Goal: Transaction & Acquisition: Purchase product/service

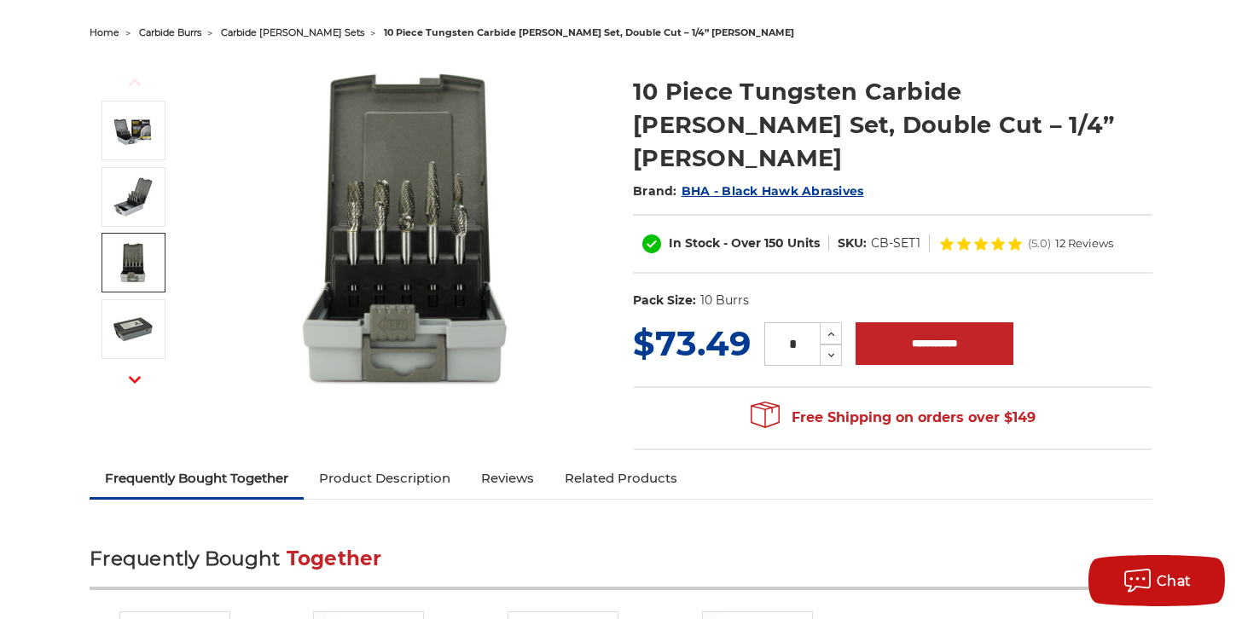
scroll to position [268, 0]
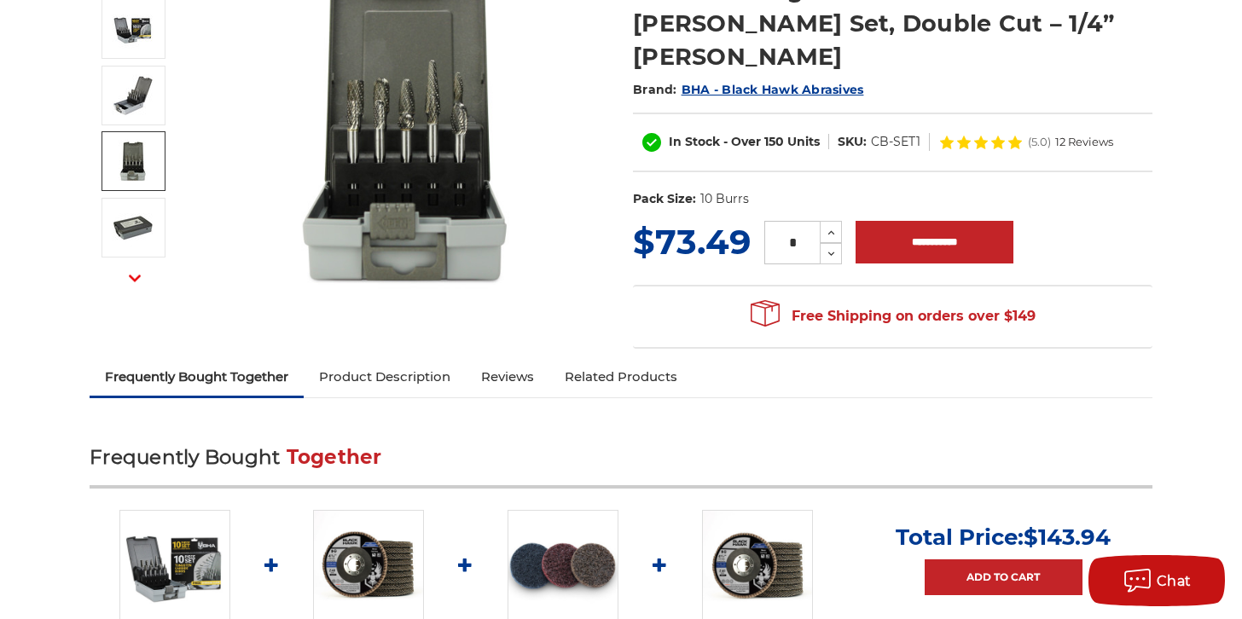
click at [409, 358] on link "Product Description" at bounding box center [385, 377] width 162 height 38
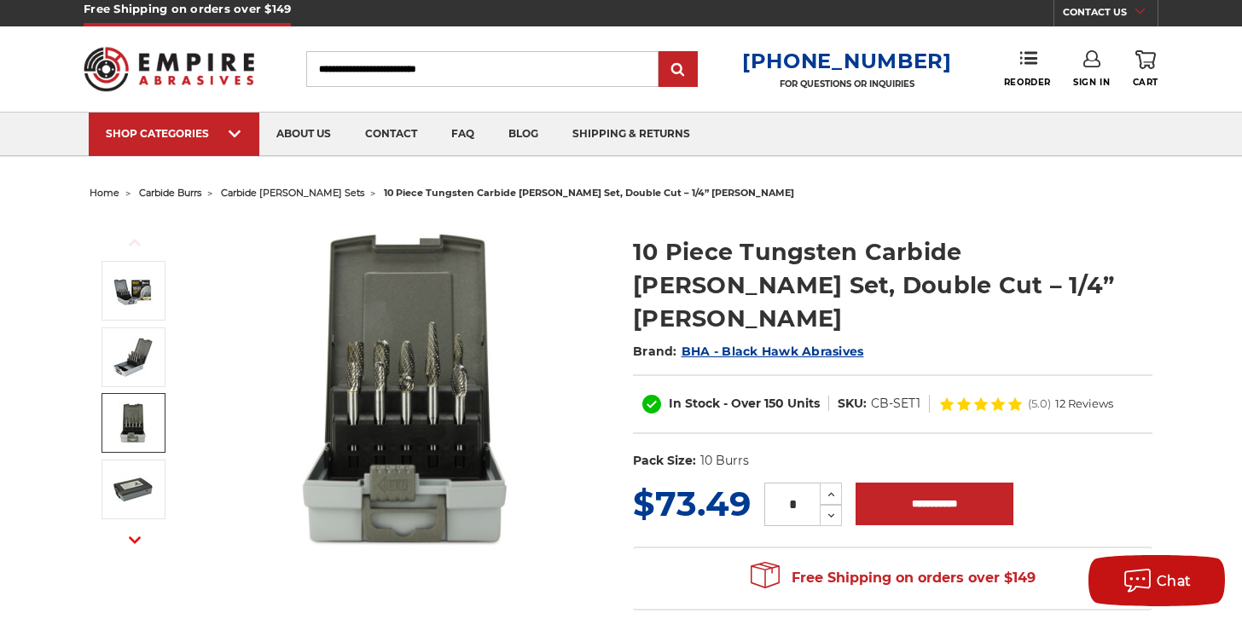
scroll to position [0, 0]
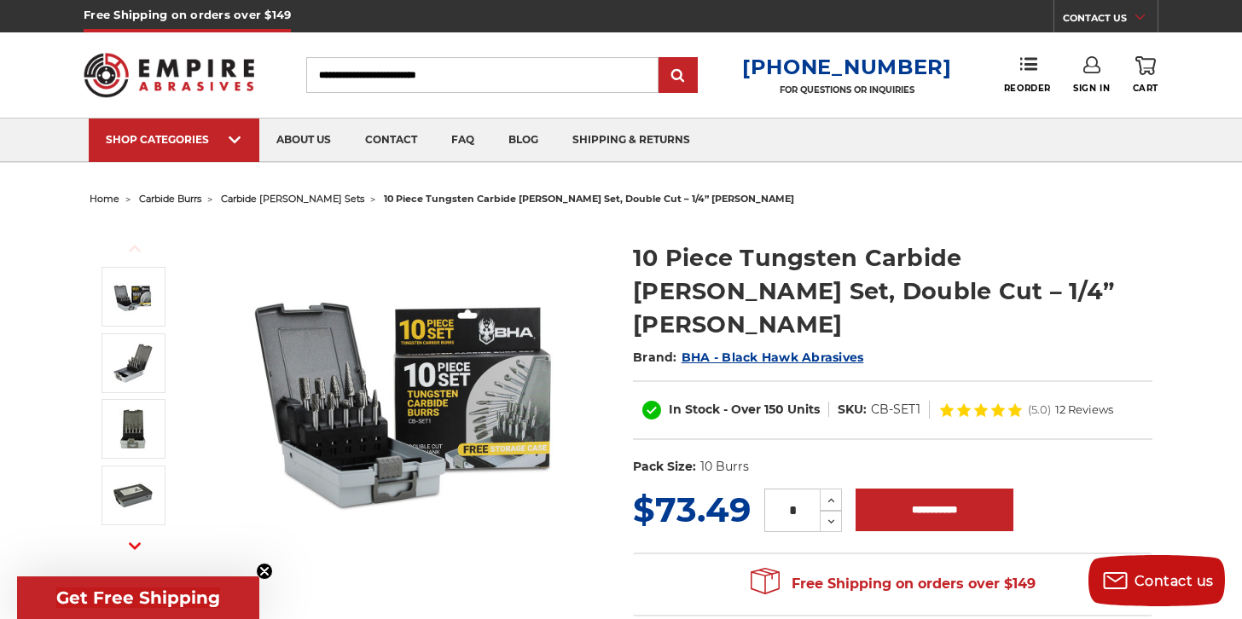
click at [397, 382] on img at bounding box center [406, 393] width 341 height 341
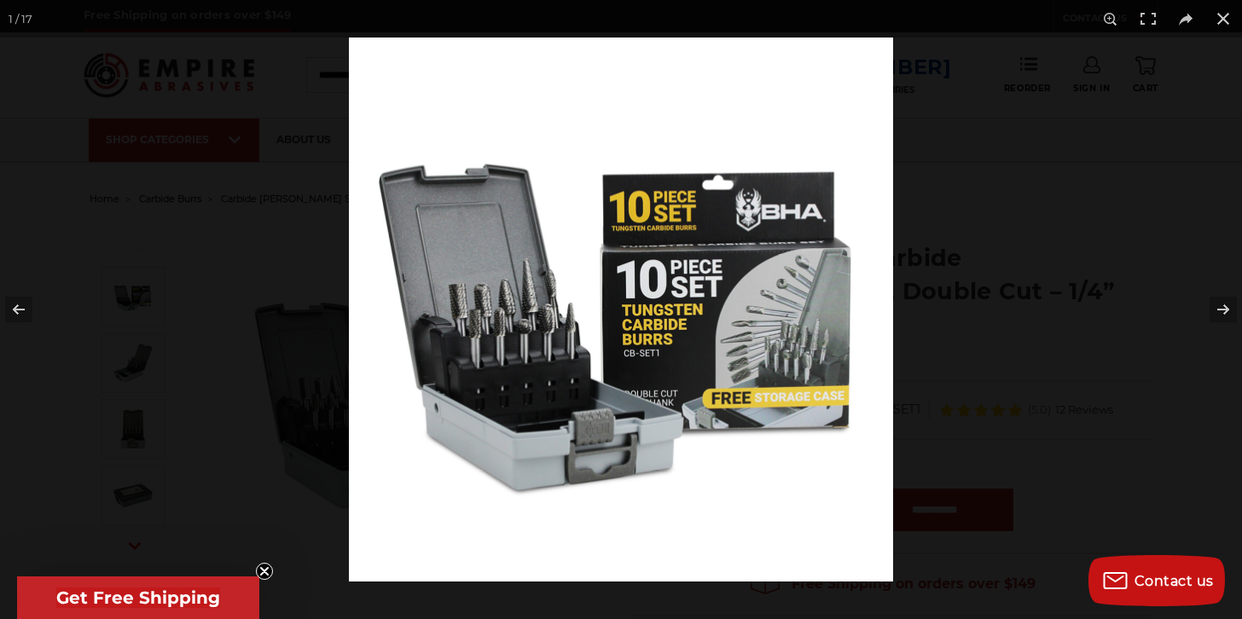
click at [806, 339] on img at bounding box center [621, 310] width 544 height 544
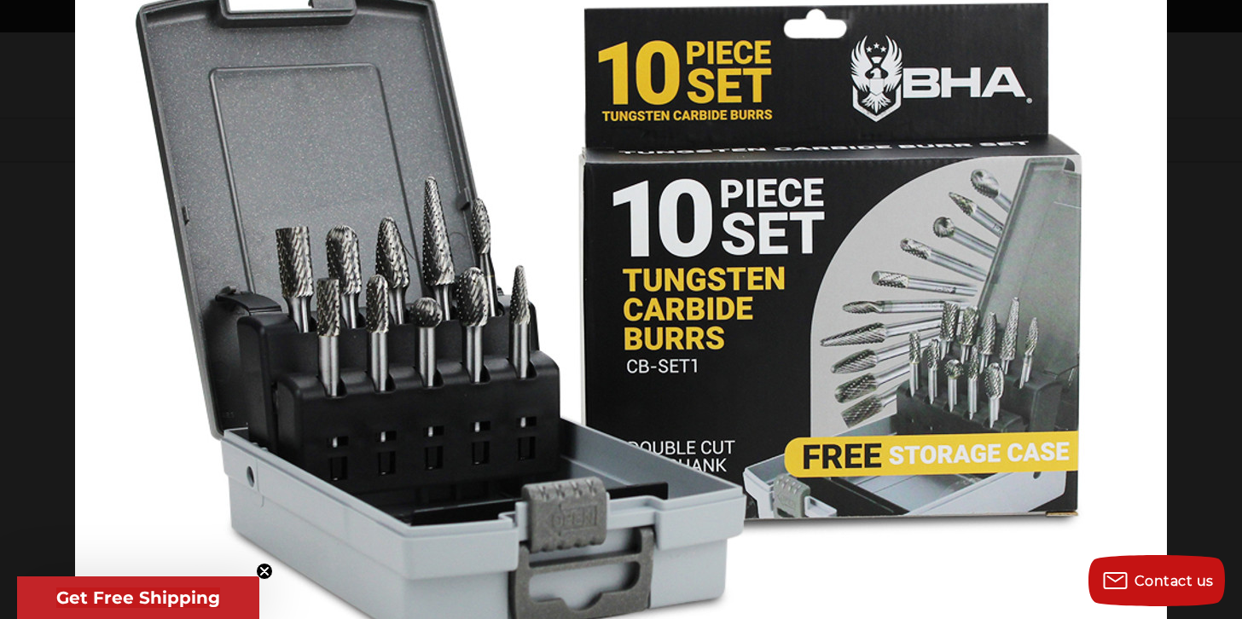
click at [1221, 308] on button at bounding box center [1212, 309] width 60 height 85
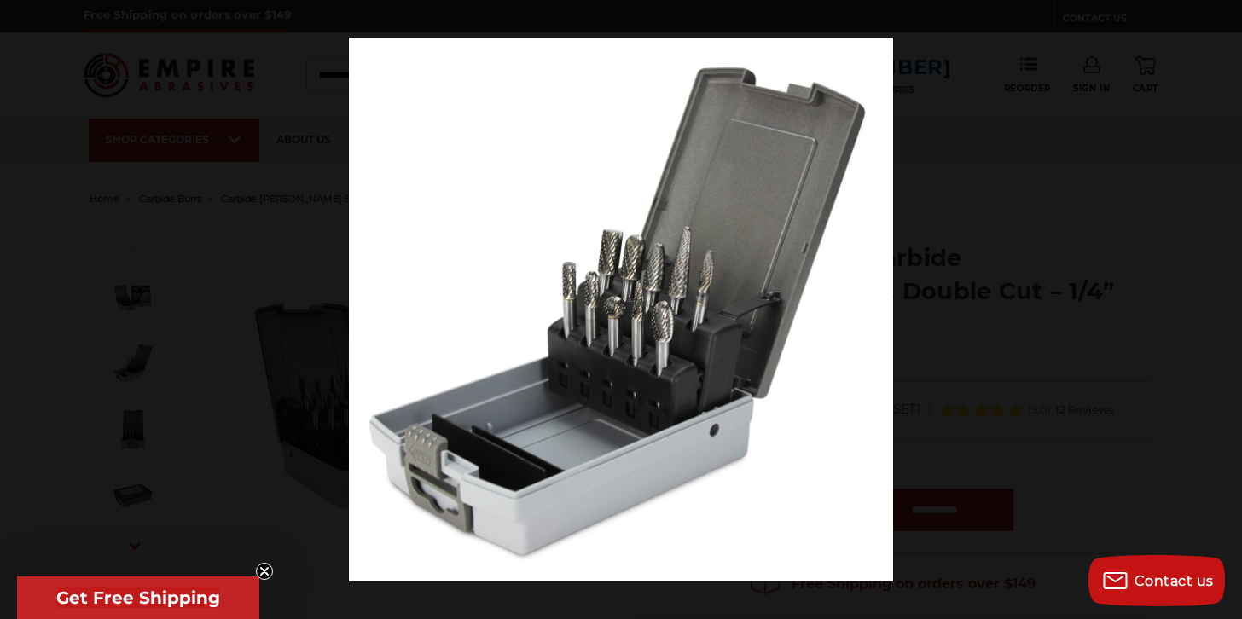
click at [1221, 308] on button at bounding box center [1212, 309] width 60 height 85
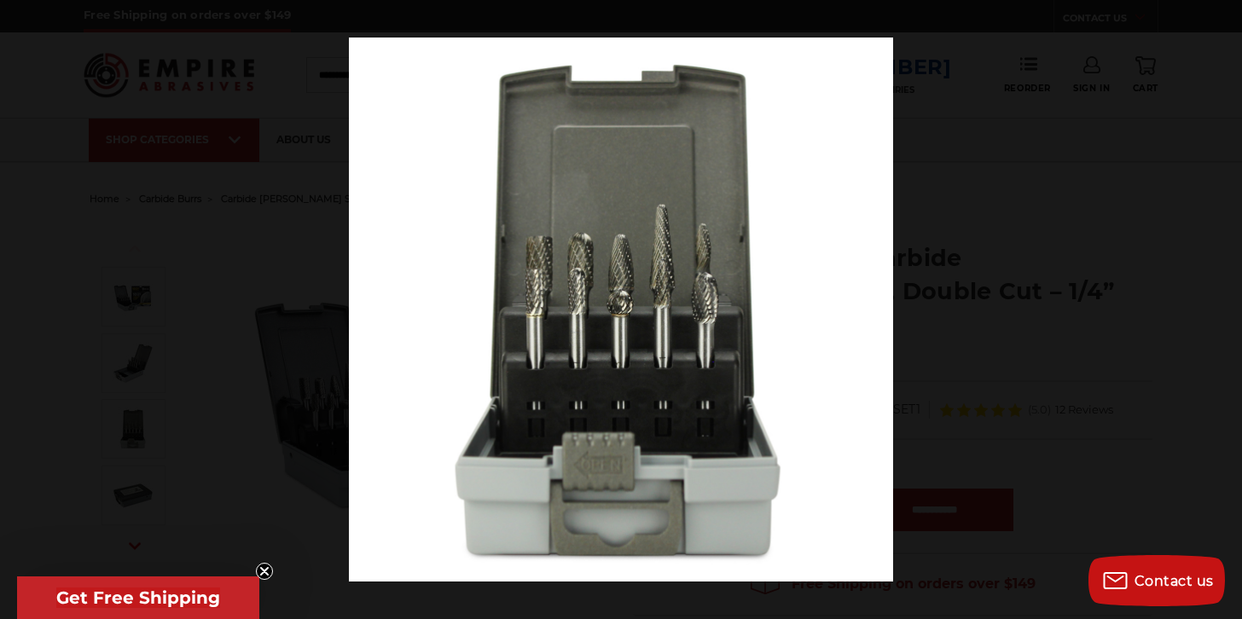
click at [1221, 308] on button at bounding box center [1212, 309] width 60 height 85
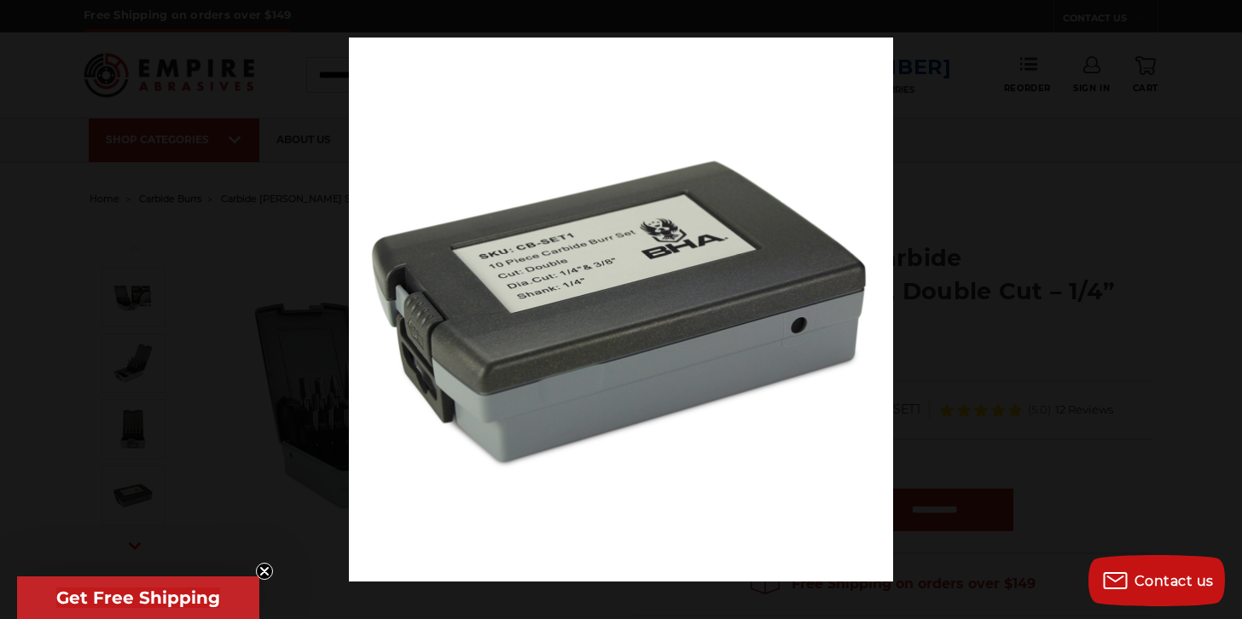
click at [1221, 308] on button at bounding box center [1212, 309] width 60 height 85
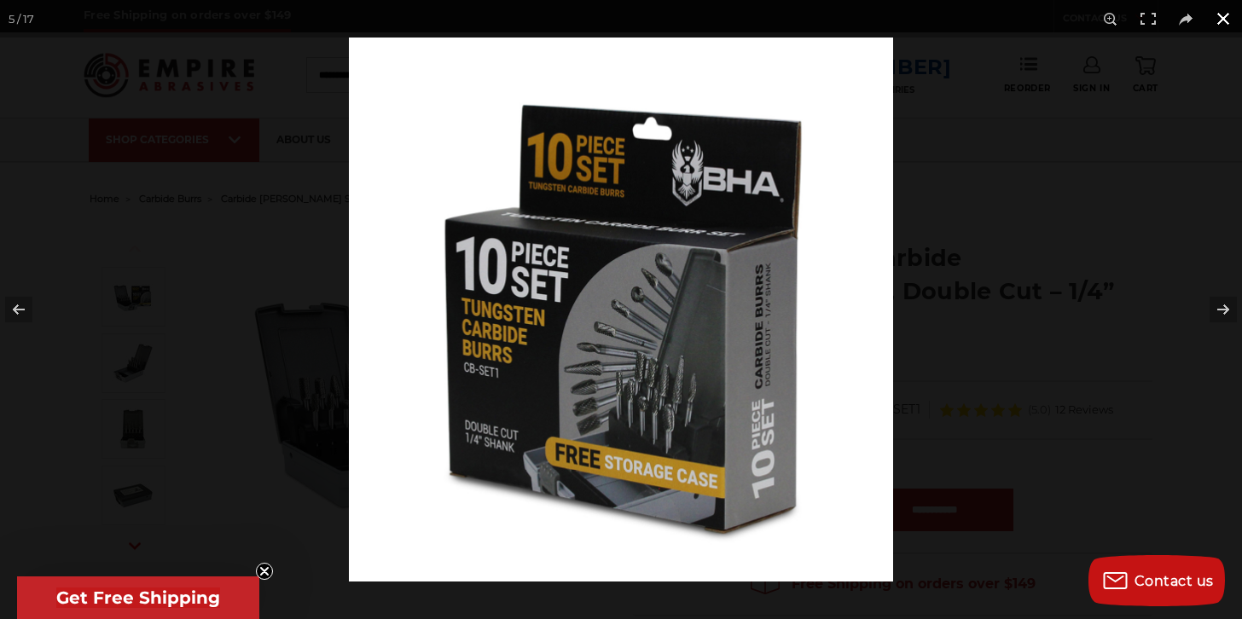
click at [1225, 19] on button at bounding box center [1223, 19] width 38 height 38
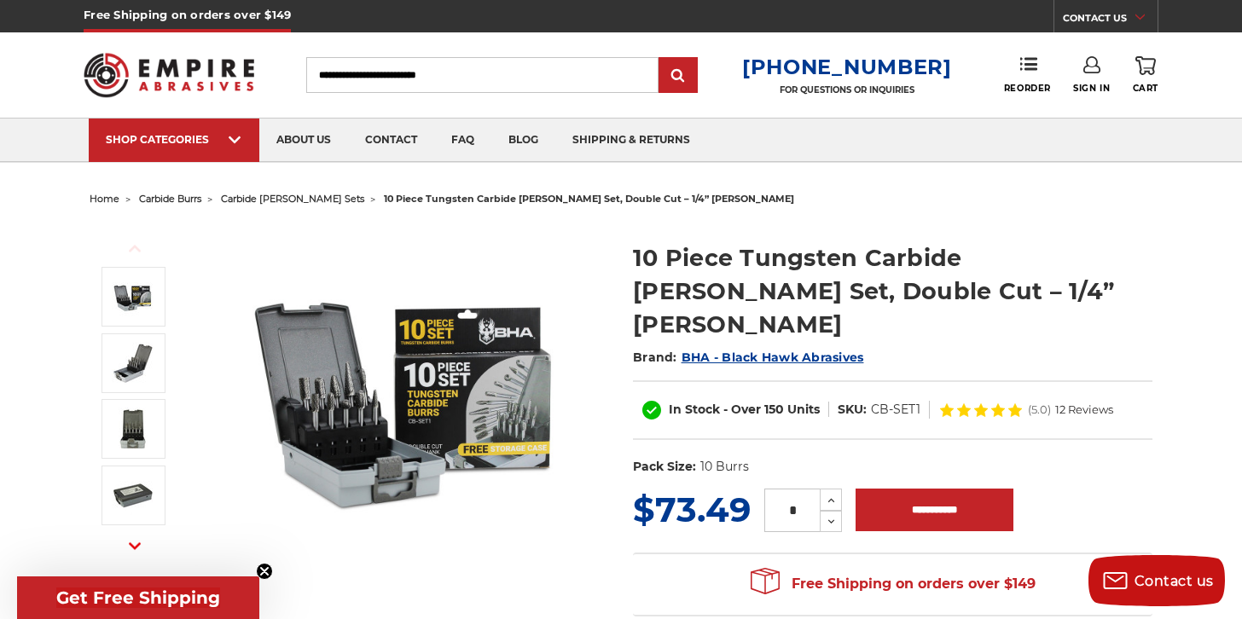
click at [750, 350] on span "BHA - Black Hawk Abrasives" at bounding box center [773, 357] width 183 height 15
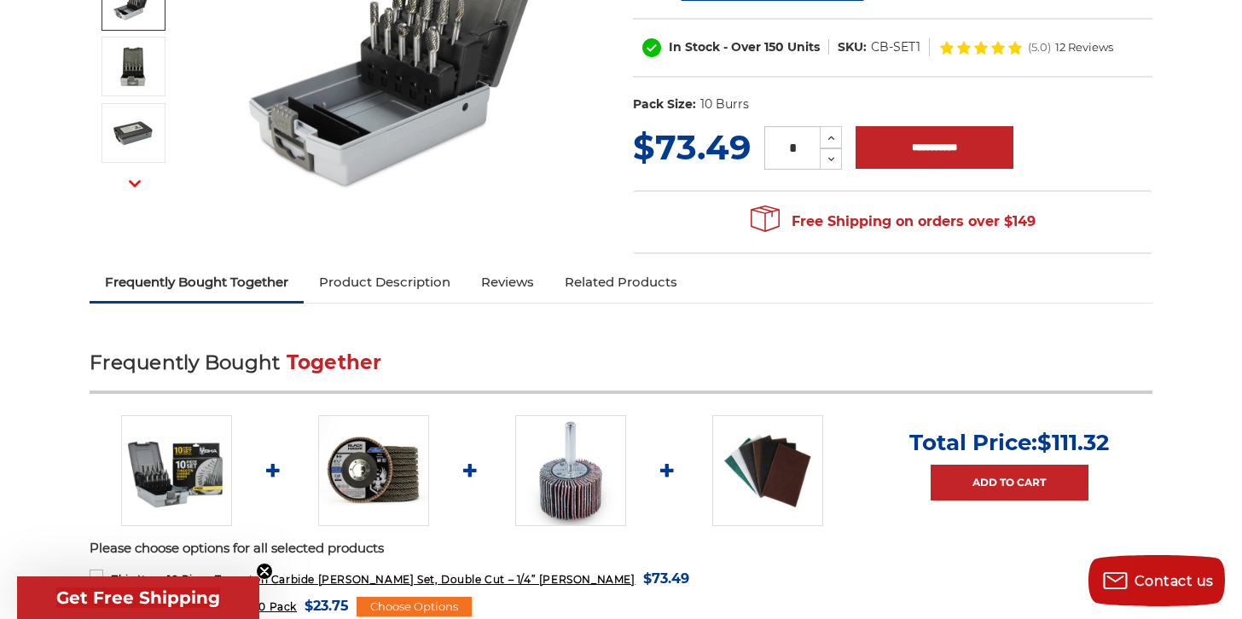
scroll to position [370, 0]
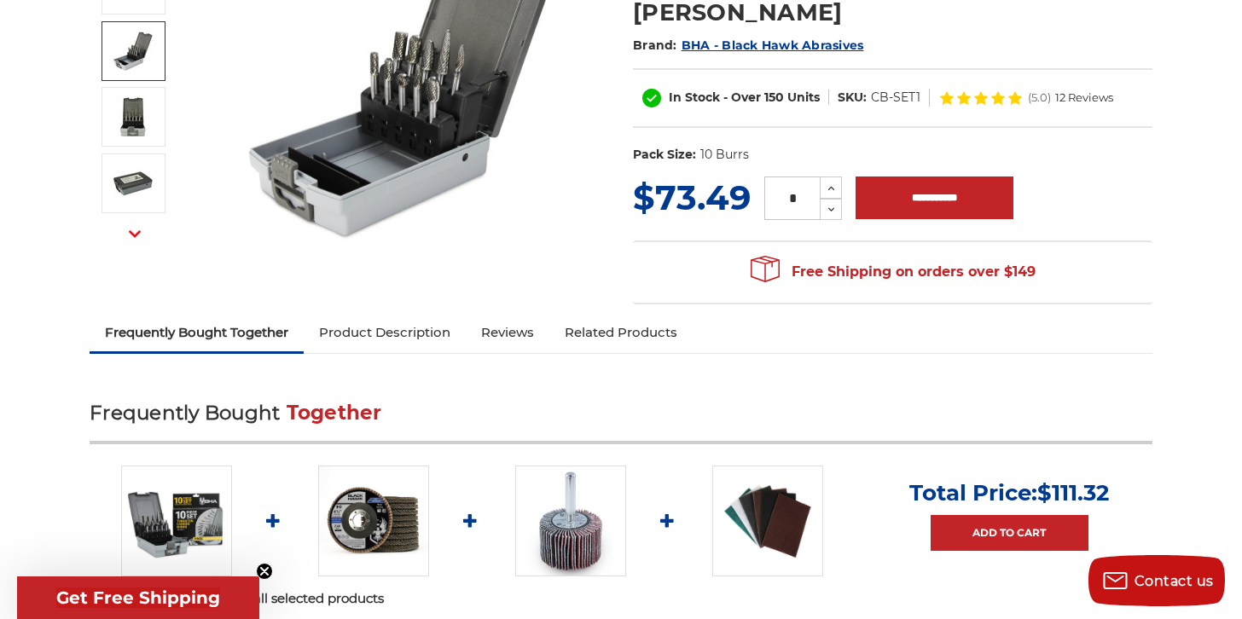
click at [379, 314] on link "Product Description" at bounding box center [385, 333] width 162 height 38
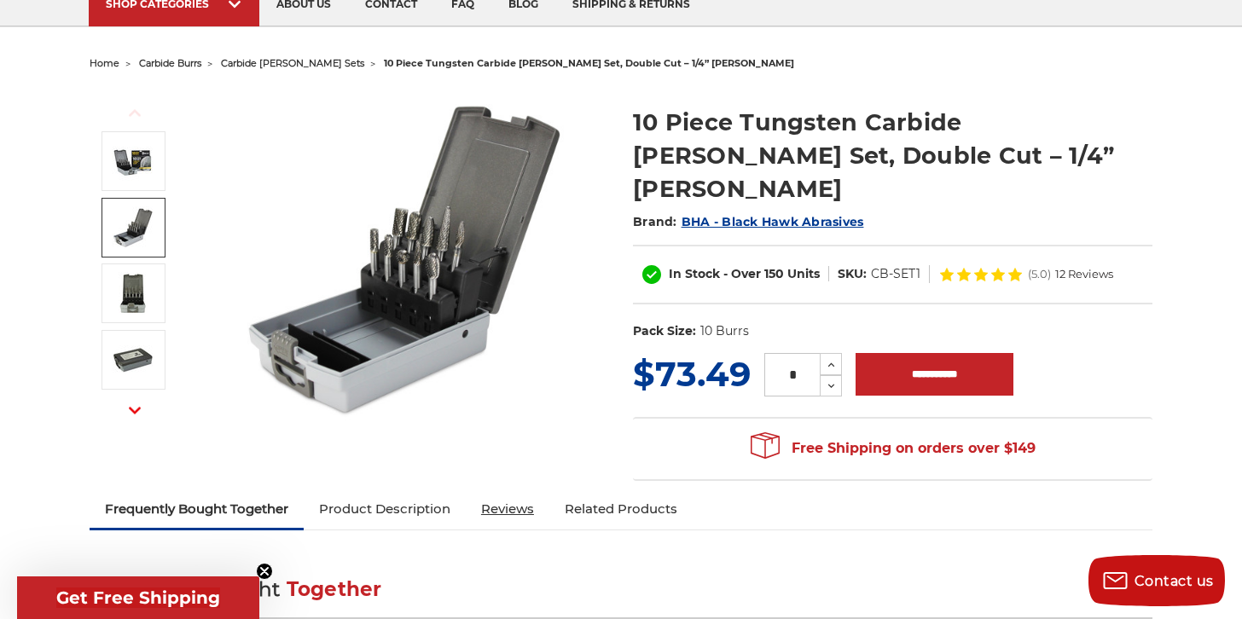
scroll to position [0, 0]
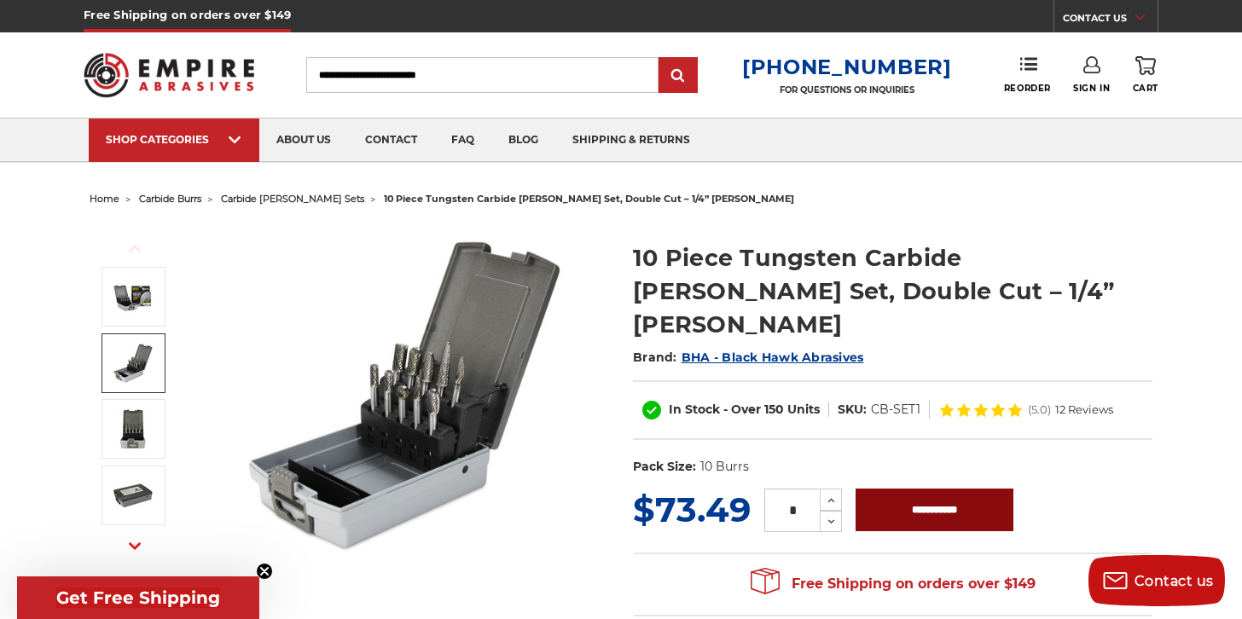
click at [943, 489] on input "**********" at bounding box center [935, 510] width 158 height 43
type input "**********"
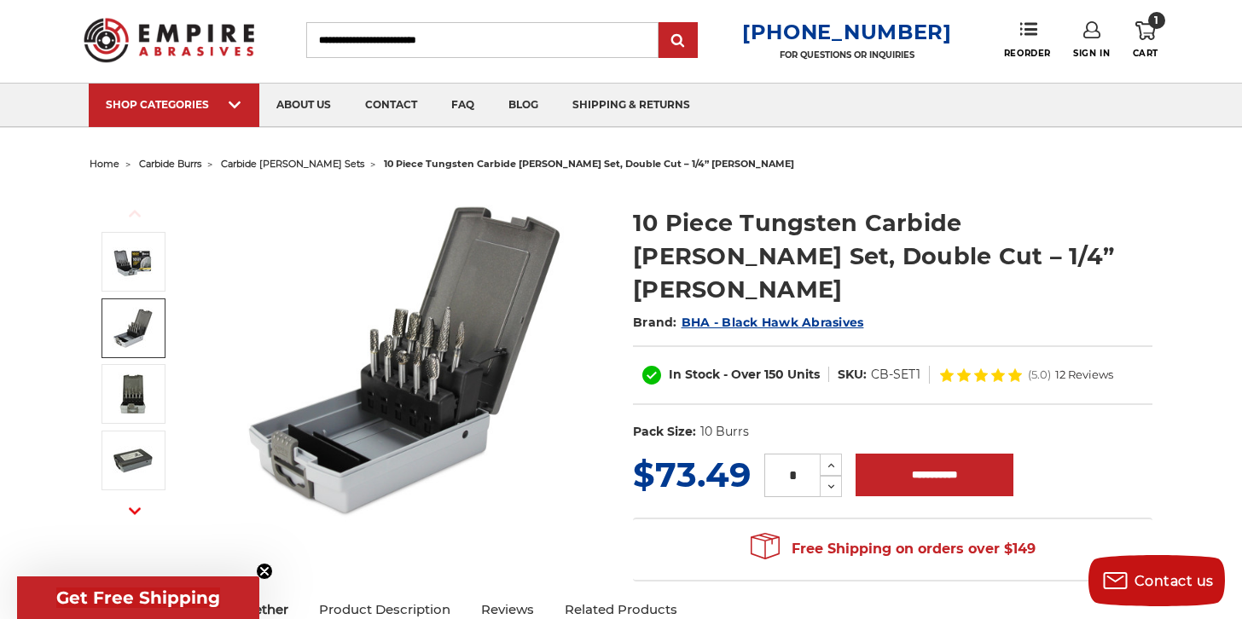
scroll to position [39, 0]
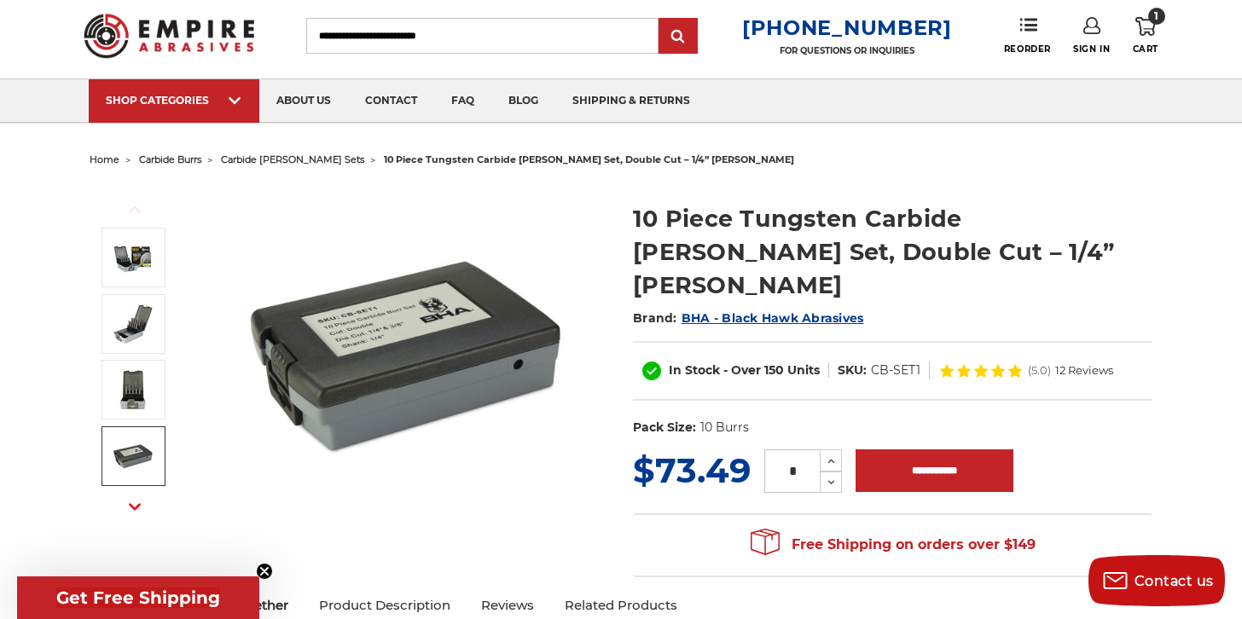
click at [136, 504] on icon "button" at bounding box center [135, 507] width 12 height 12
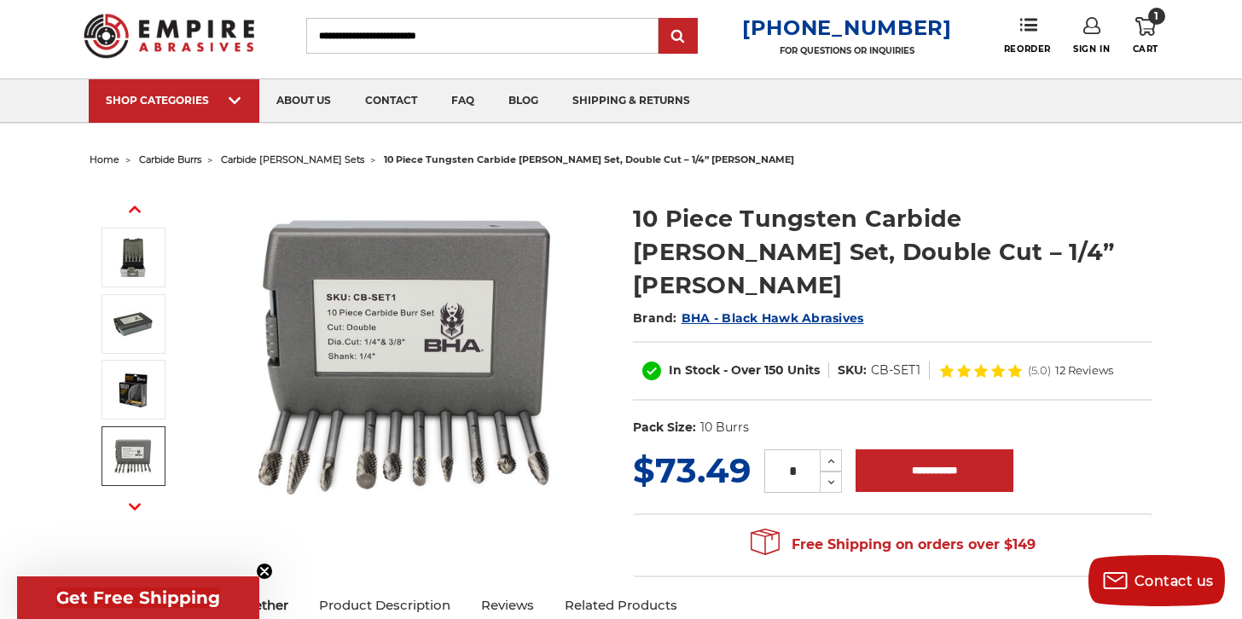
click at [138, 455] on img at bounding box center [133, 456] width 43 height 43
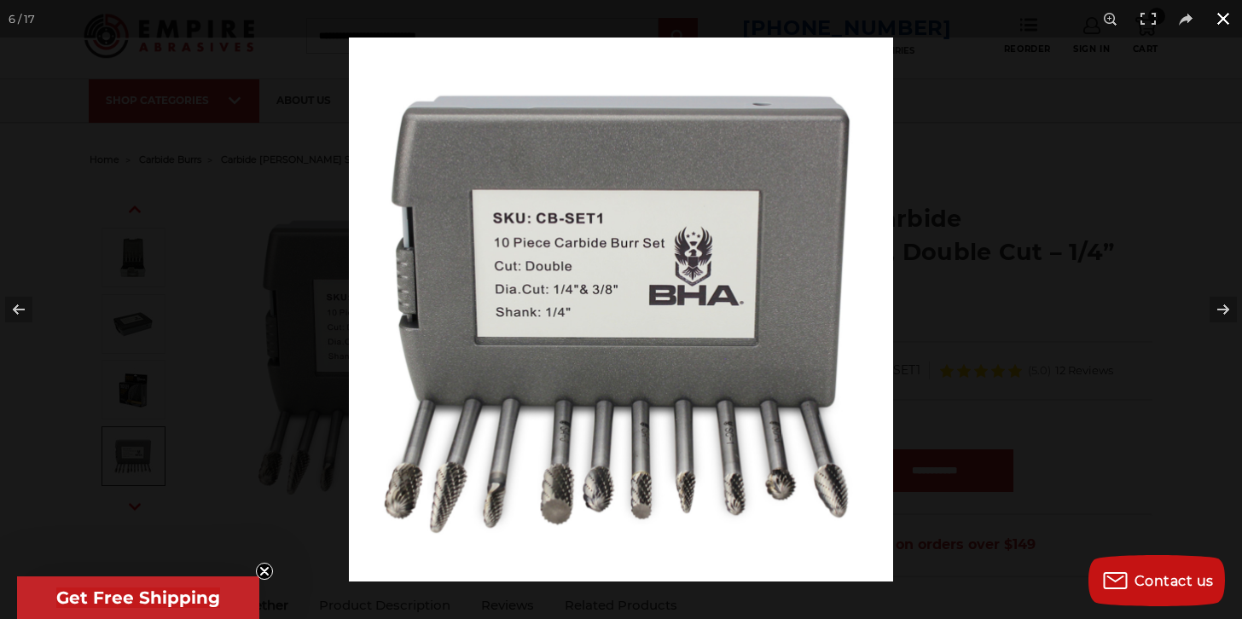
click at [211, 344] on div at bounding box center [621, 309] width 1242 height 619
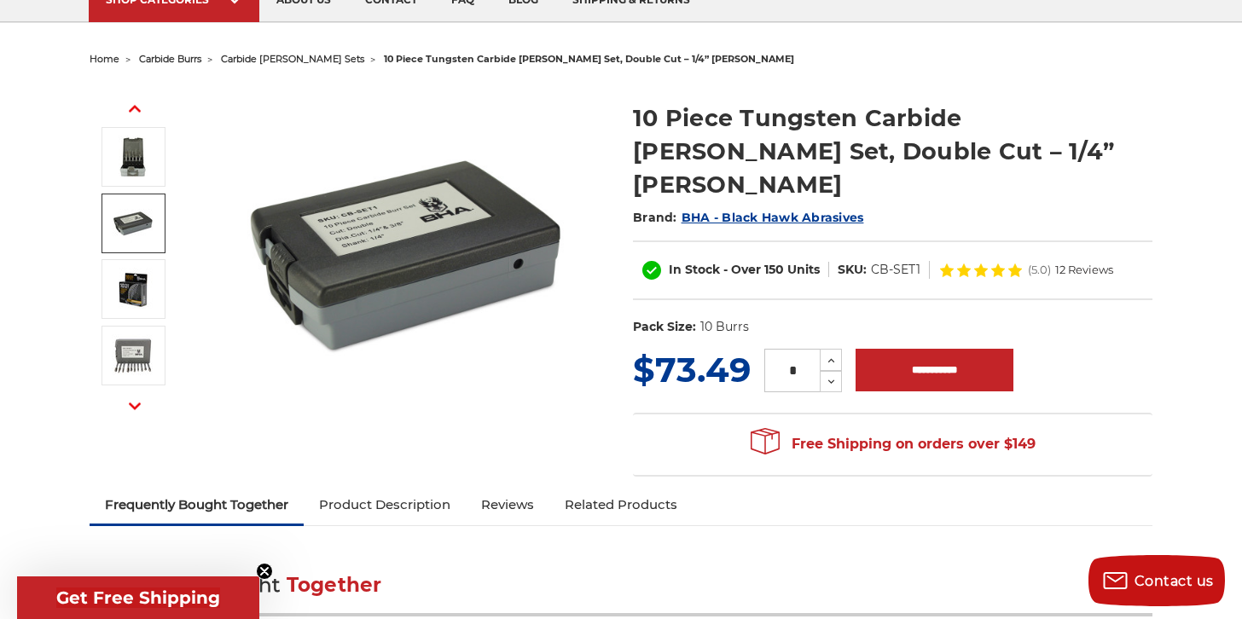
scroll to position [182, 0]
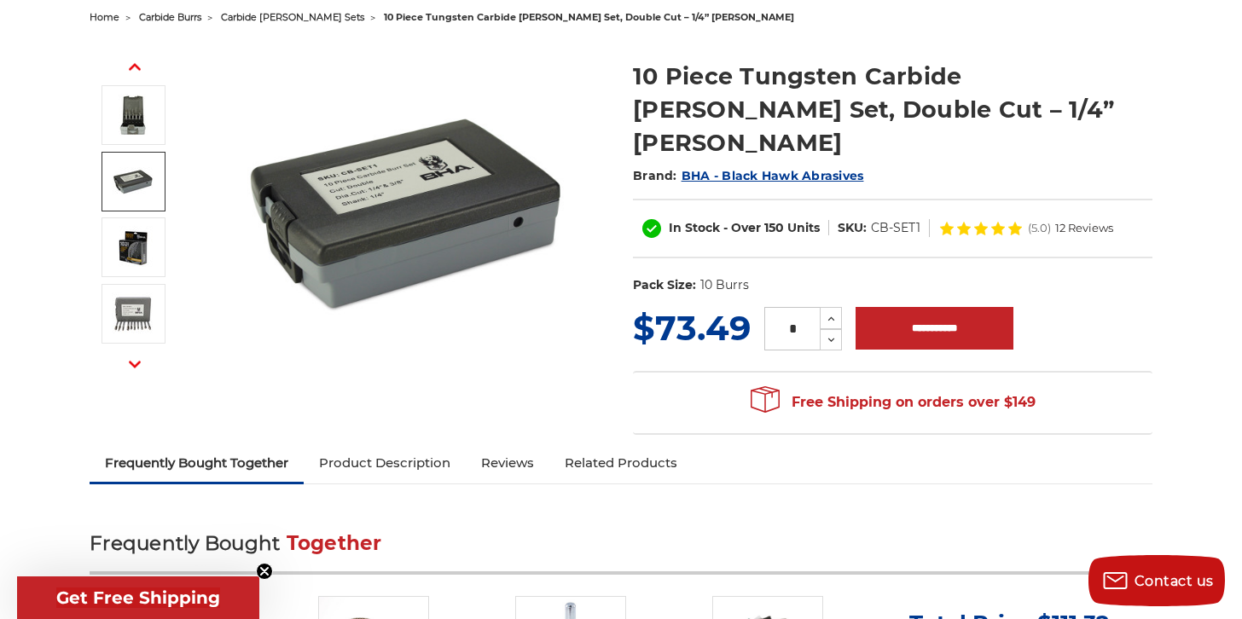
click at [382, 447] on link "Product Description" at bounding box center [385, 463] width 162 height 38
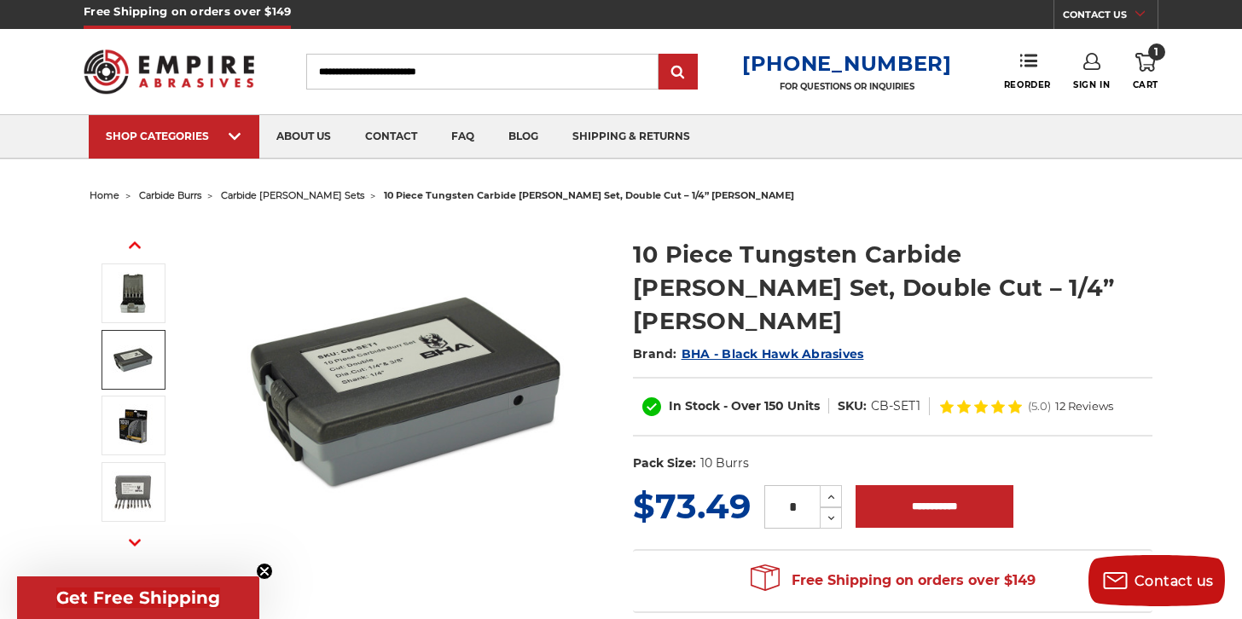
scroll to position [0, 0]
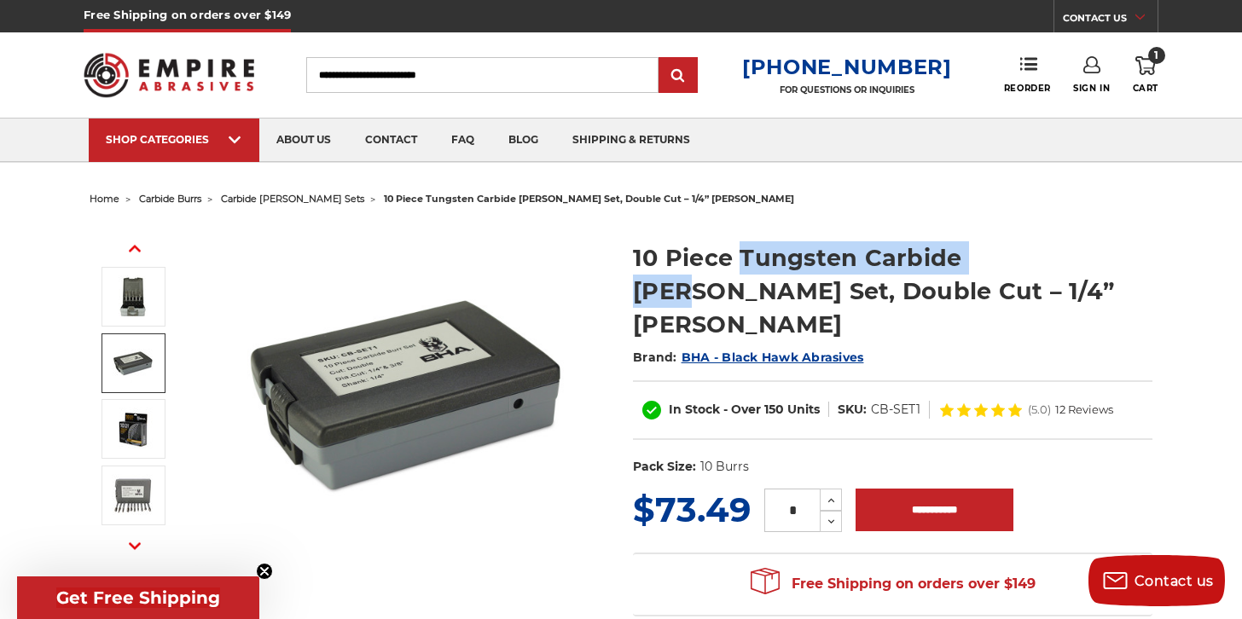
drag, startPoint x: 1017, startPoint y: 259, endPoint x: 740, endPoint y: 258, distance: 276.4
click at [740, 258] on h1 "10 Piece Tungsten Carbide [PERSON_NAME] Set, Double Cut – 1/4” [PERSON_NAME]" at bounding box center [892, 291] width 519 height 100
click at [1151, 67] on use at bounding box center [1145, 65] width 20 height 19
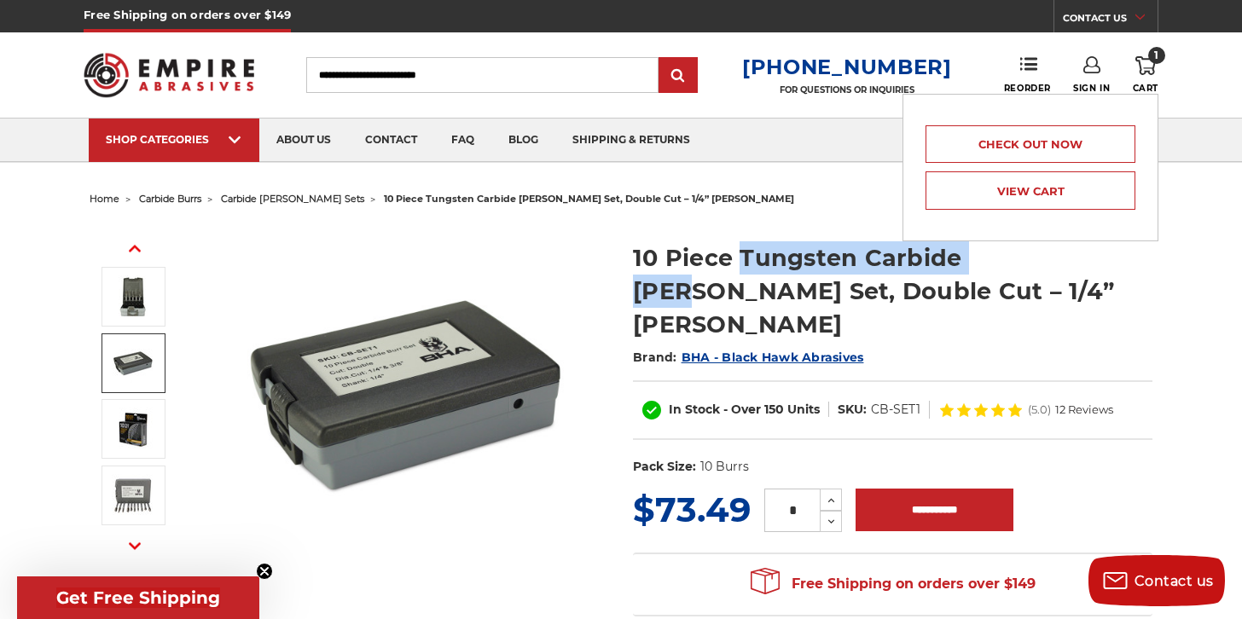
click at [376, 233] on img at bounding box center [406, 393] width 341 height 341
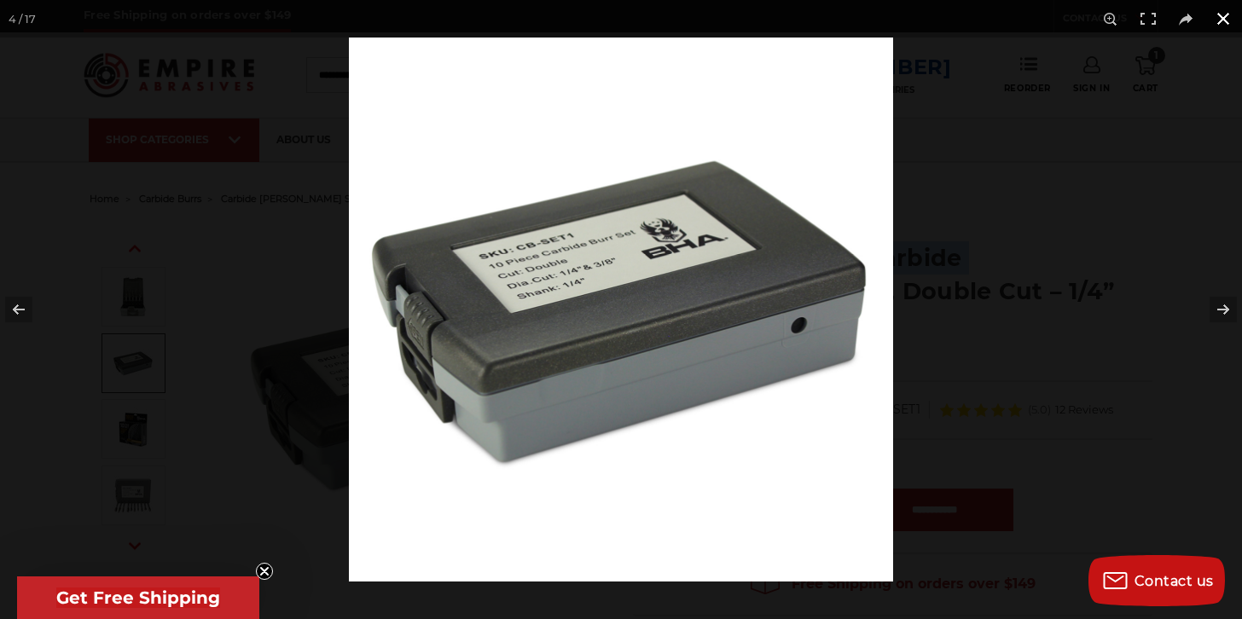
click at [1226, 14] on button at bounding box center [1223, 19] width 38 height 38
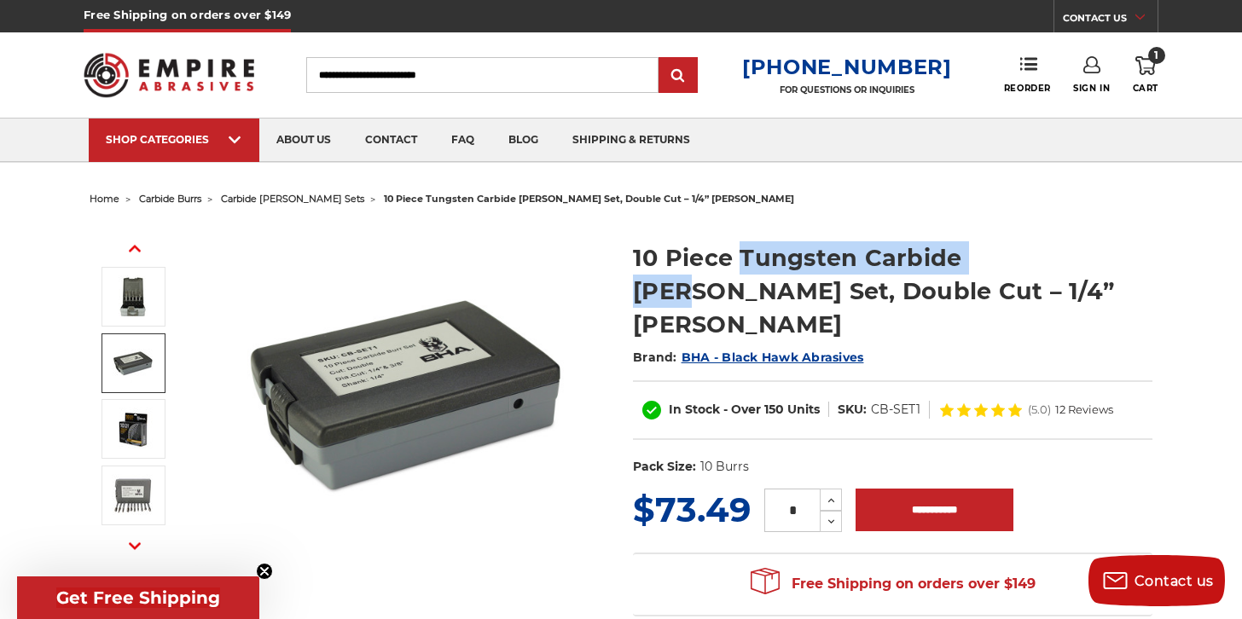
click at [266, 199] on span "carbide [PERSON_NAME] sets" at bounding box center [292, 199] width 143 height 12
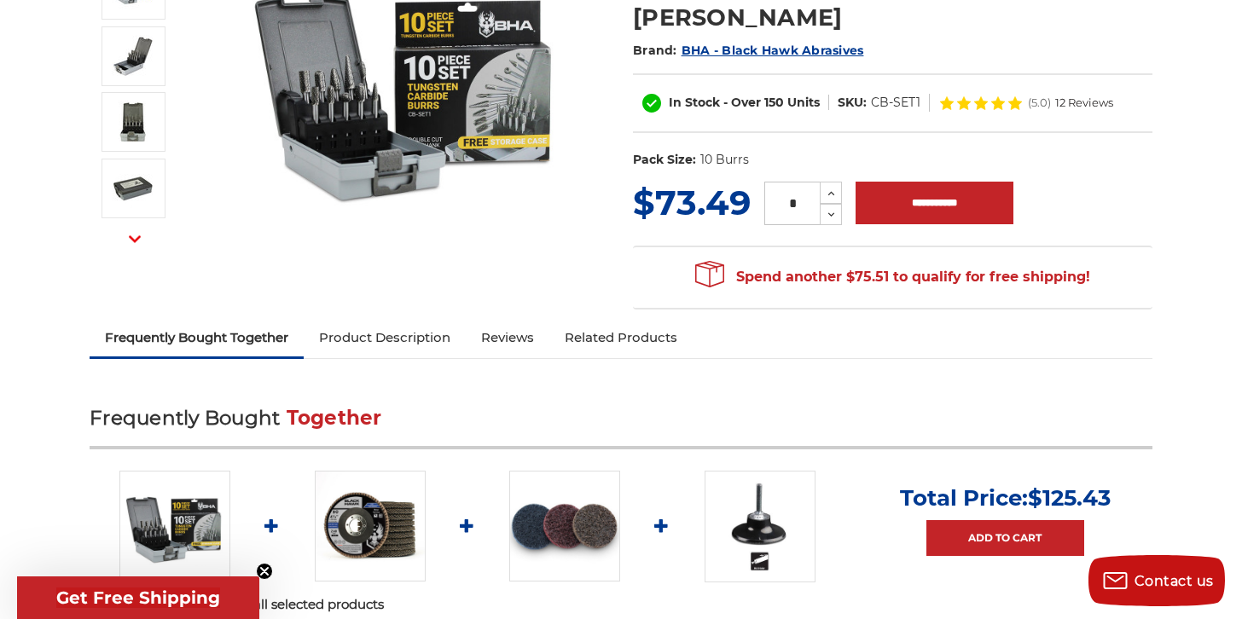
click at [406, 319] on link "Product Description" at bounding box center [385, 338] width 162 height 38
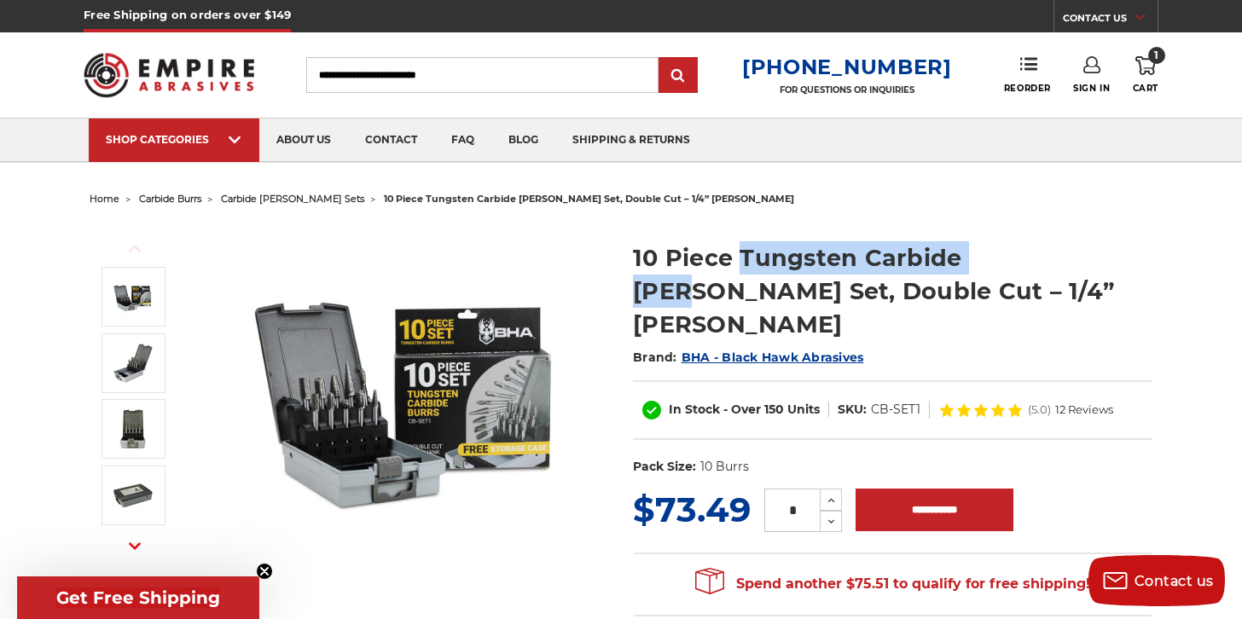
drag, startPoint x: 1016, startPoint y: 259, endPoint x: 743, endPoint y: 259, distance: 272.9
click at [743, 259] on h1 "10 Piece Tungsten Carbide [PERSON_NAME] Set, Double Cut – 1/4” [PERSON_NAME]" at bounding box center [892, 291] width 519 height 100
copy h1 "Tungsten Carbide Burr"
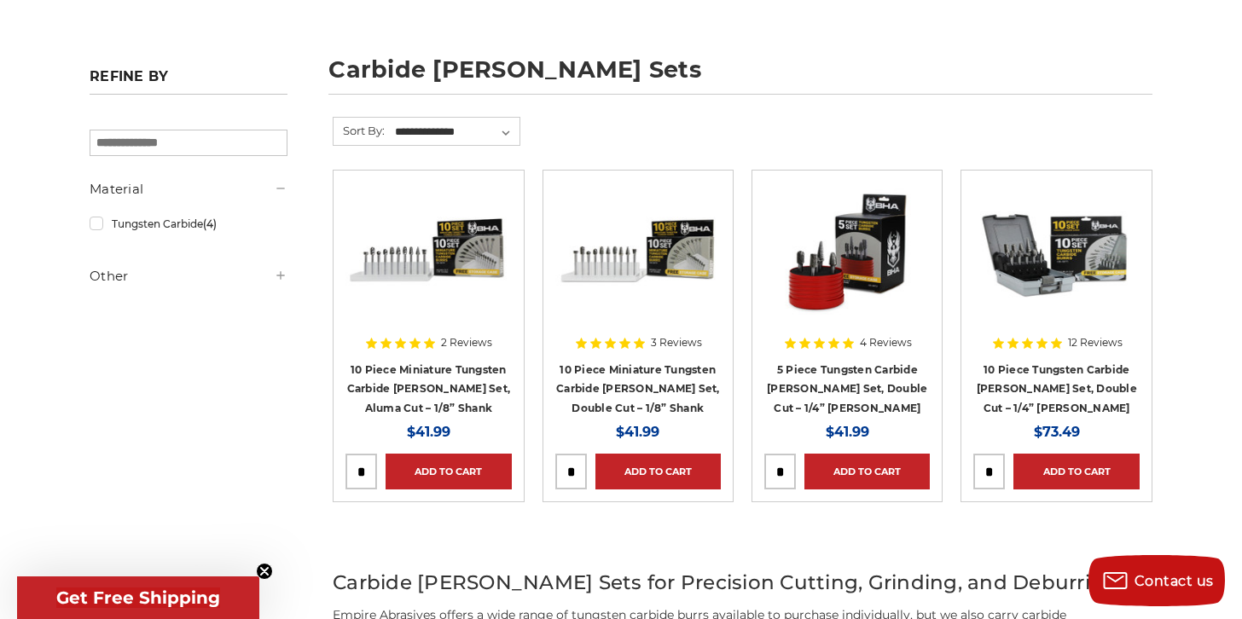
scroll to position [210, 0]
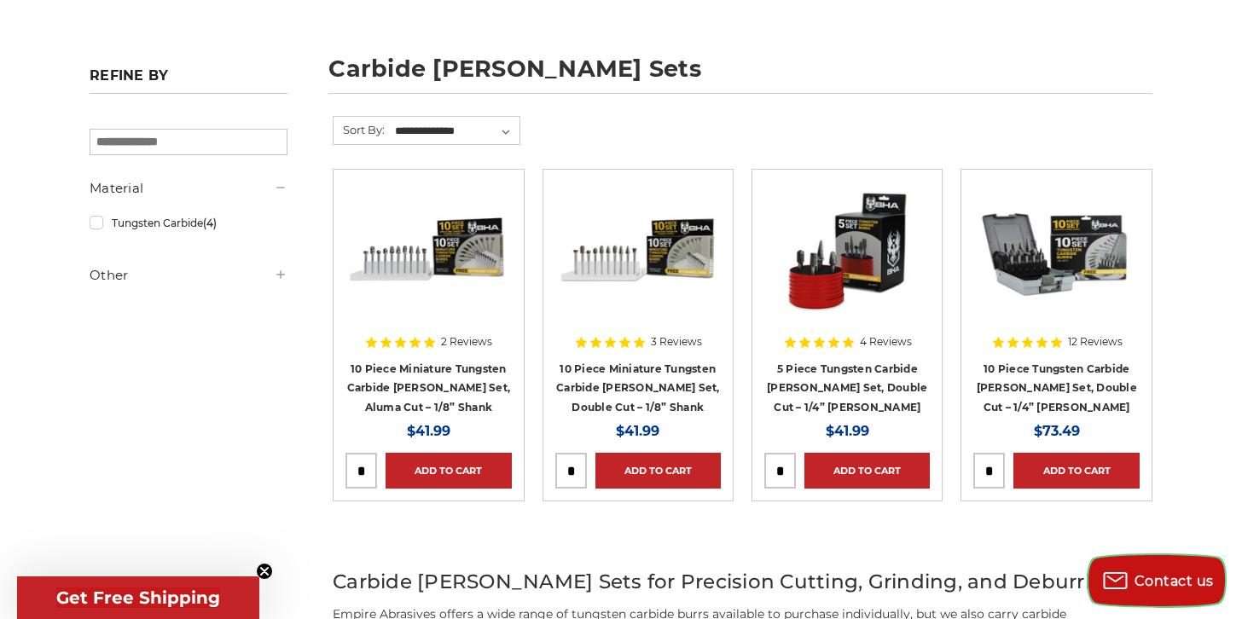
click at [1151, 583] on span "Contact us" at bounding box center [1173, 581] width 79 height 16
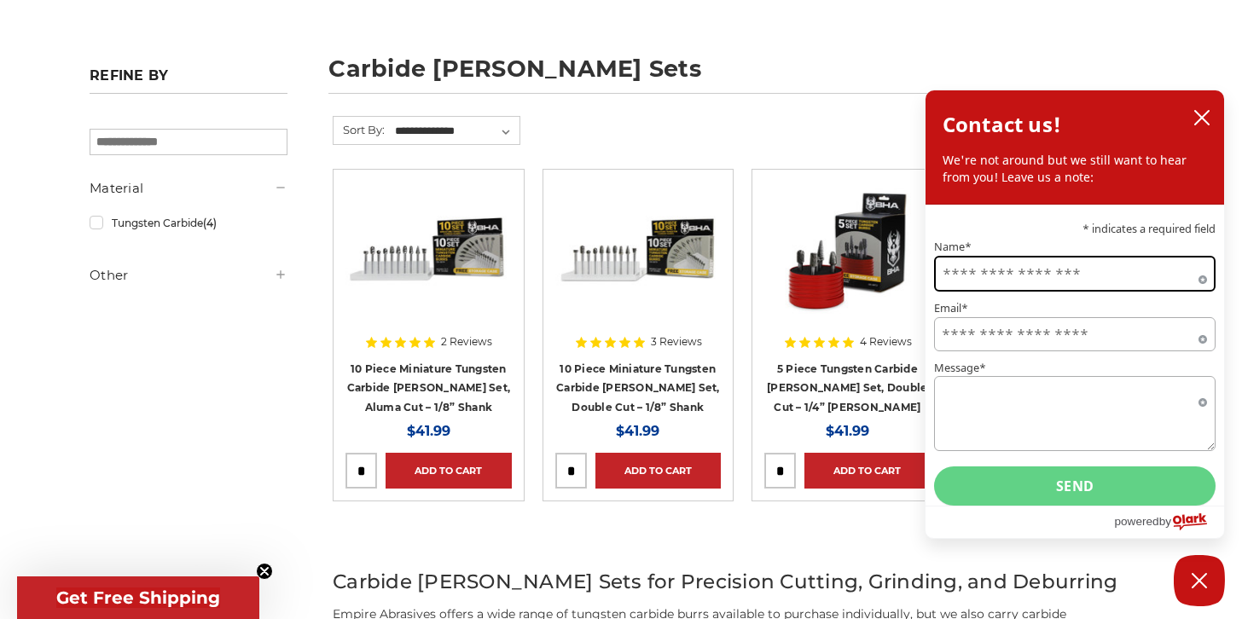
click at [989, 278] on input "Name*" at bounding box center [1074, 274] width 281 height 36
type input "**********"
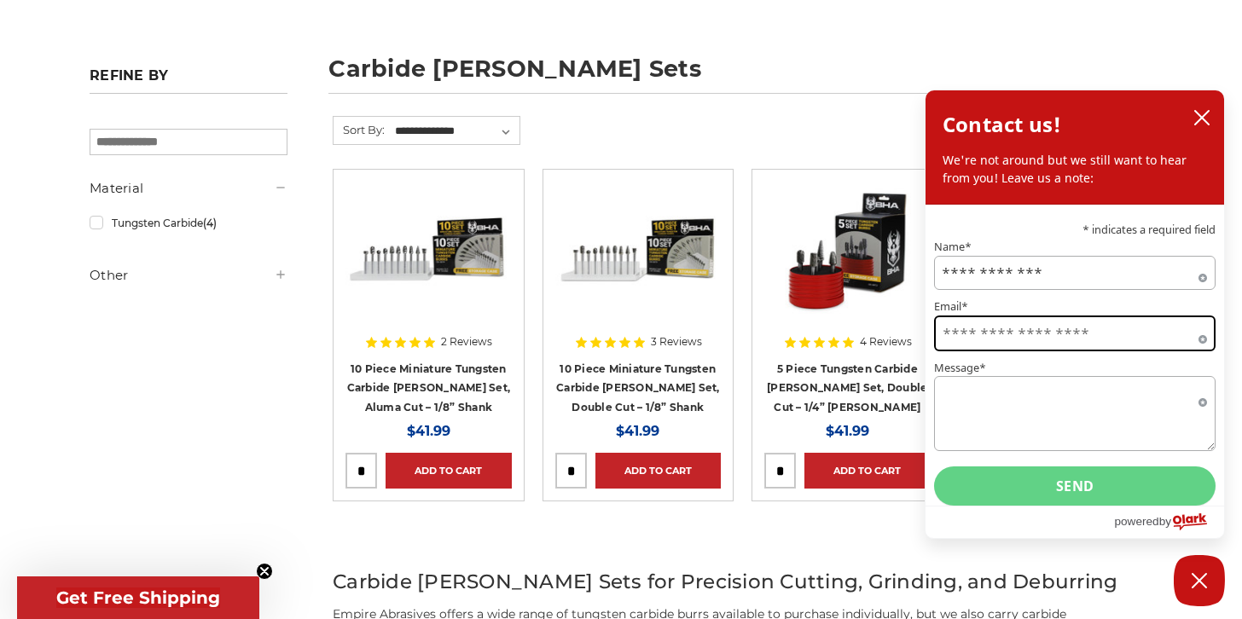
type input "**********"
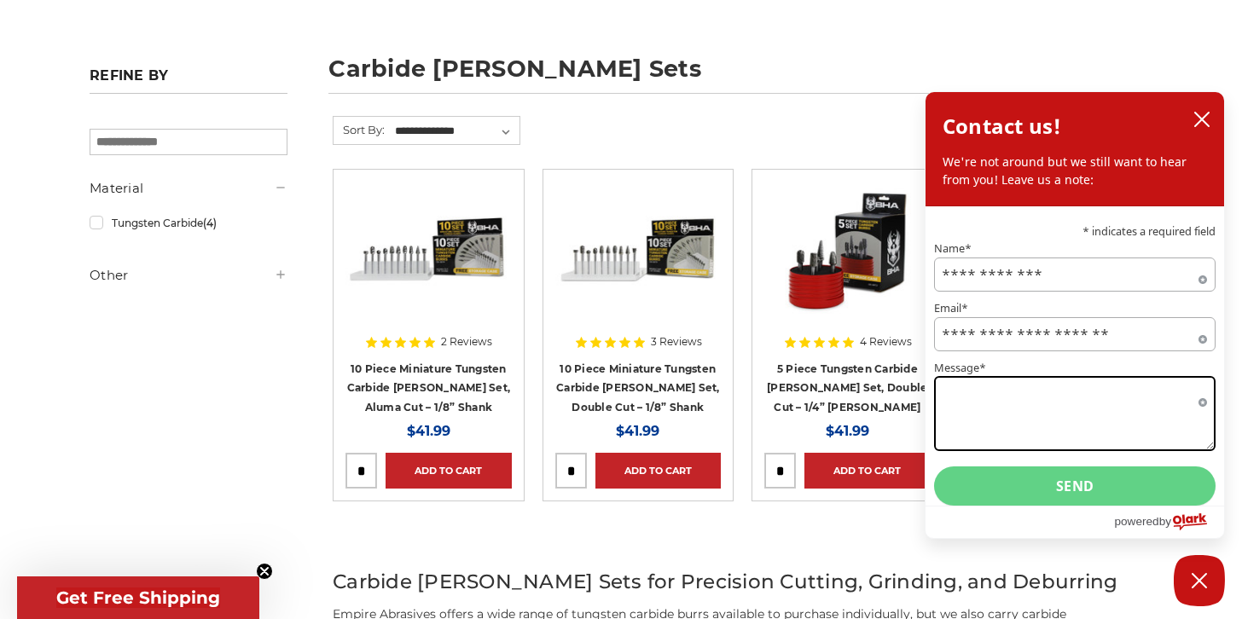
click at [1044, 409] on textarea "Message*" at bounding box center [1074, 413] width 281 height 75
type textarea "**********"
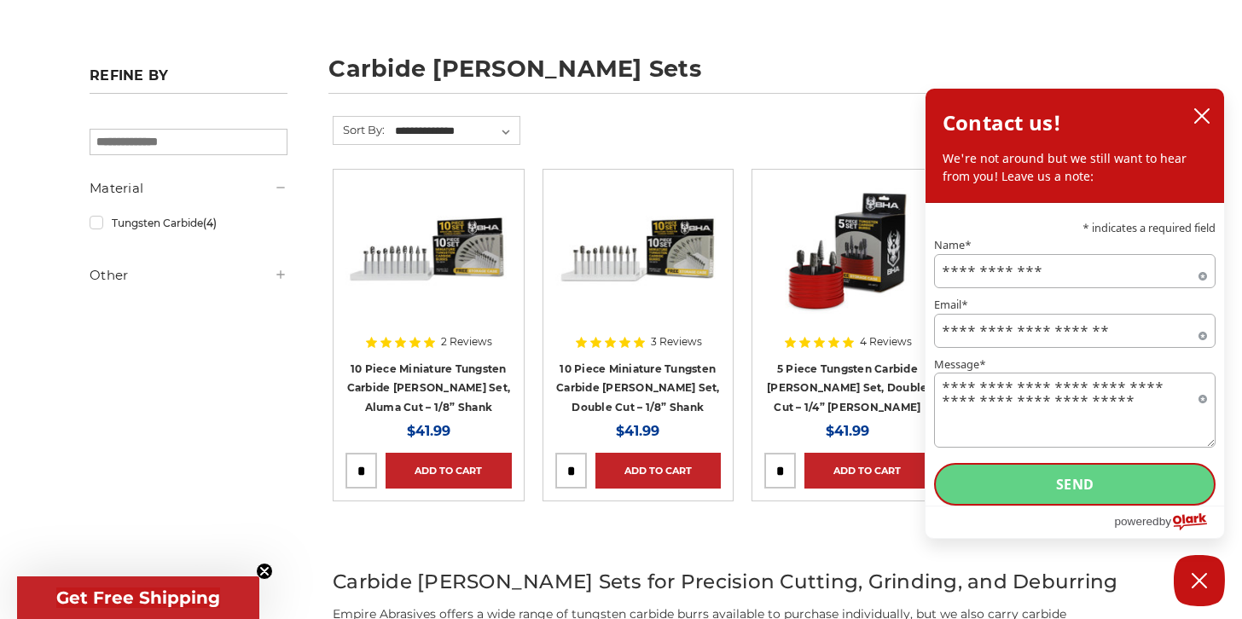
click at [1135, 484] on button "Send" at bounding box center [1074, 484] width 281 height 43
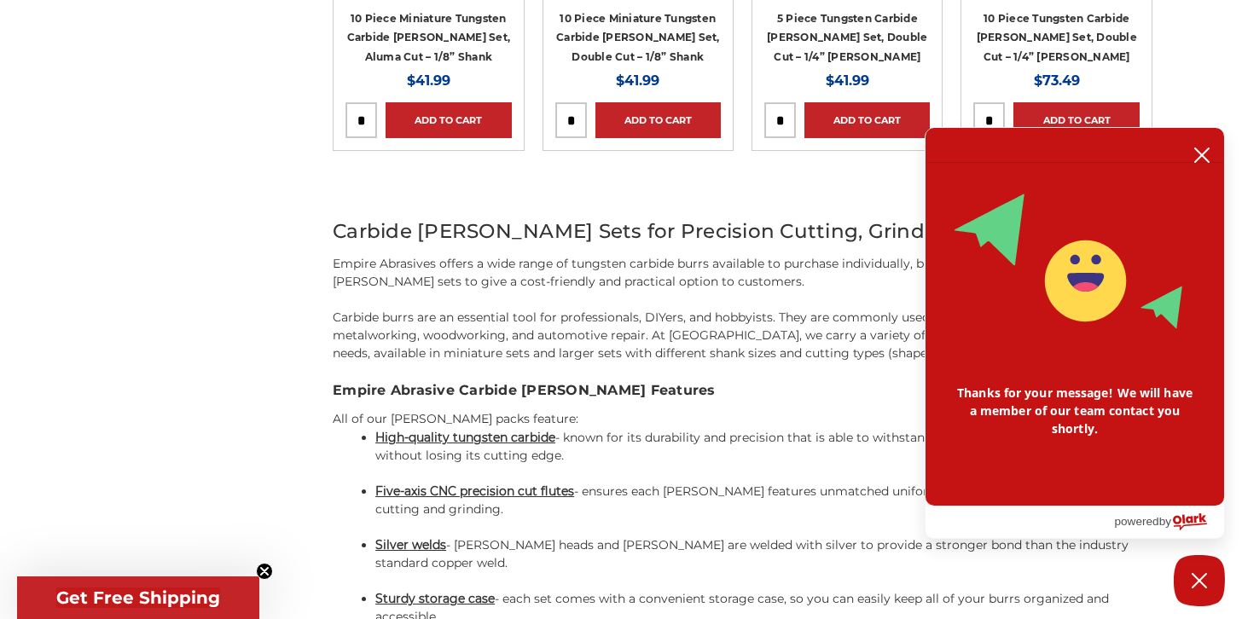
scroll to position [474, 0]
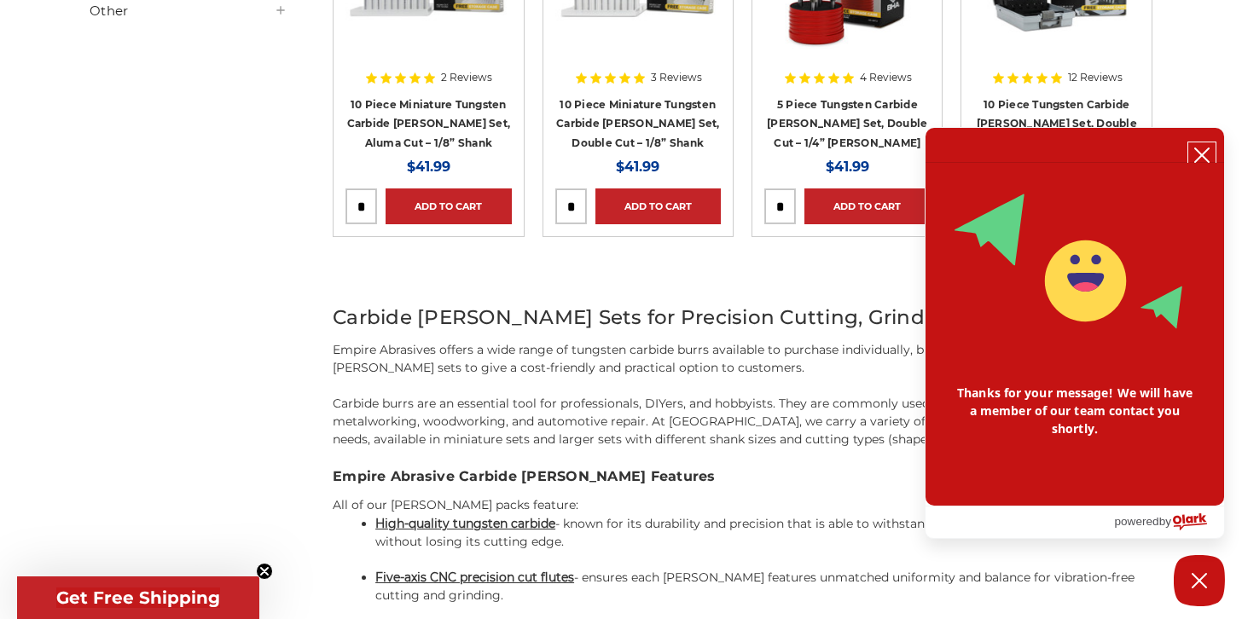
click at [1202, 154] on icon "close chatbox" at bounding box center [1201, 155] width 17 height 17
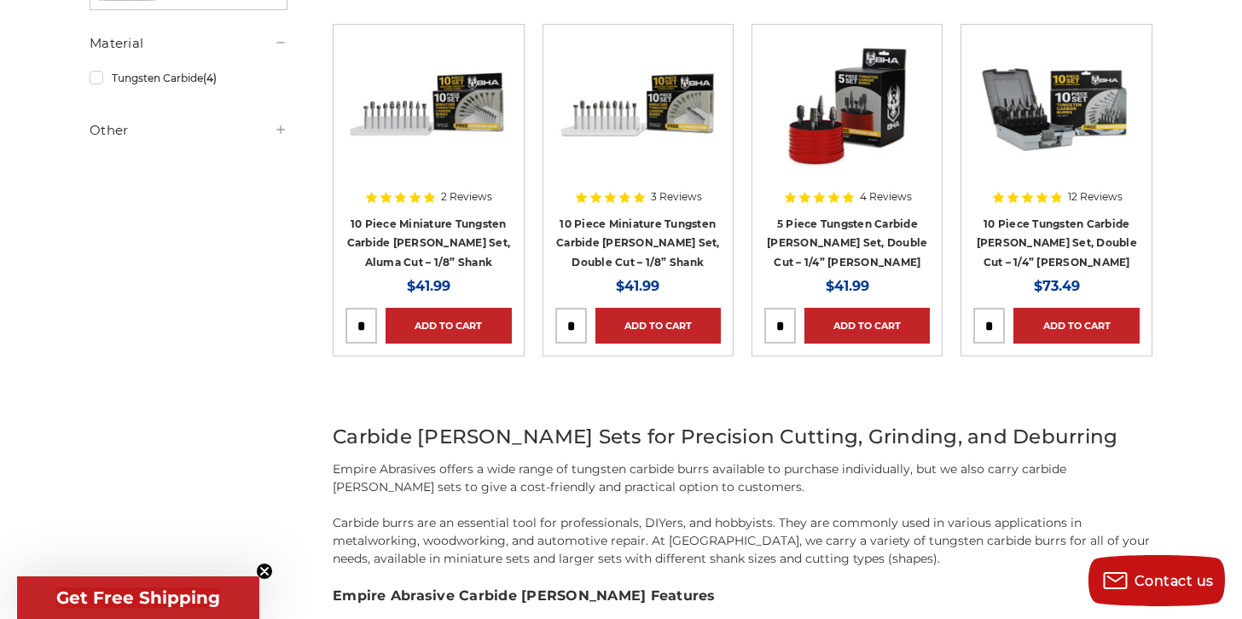
scroll to position [289, 0]
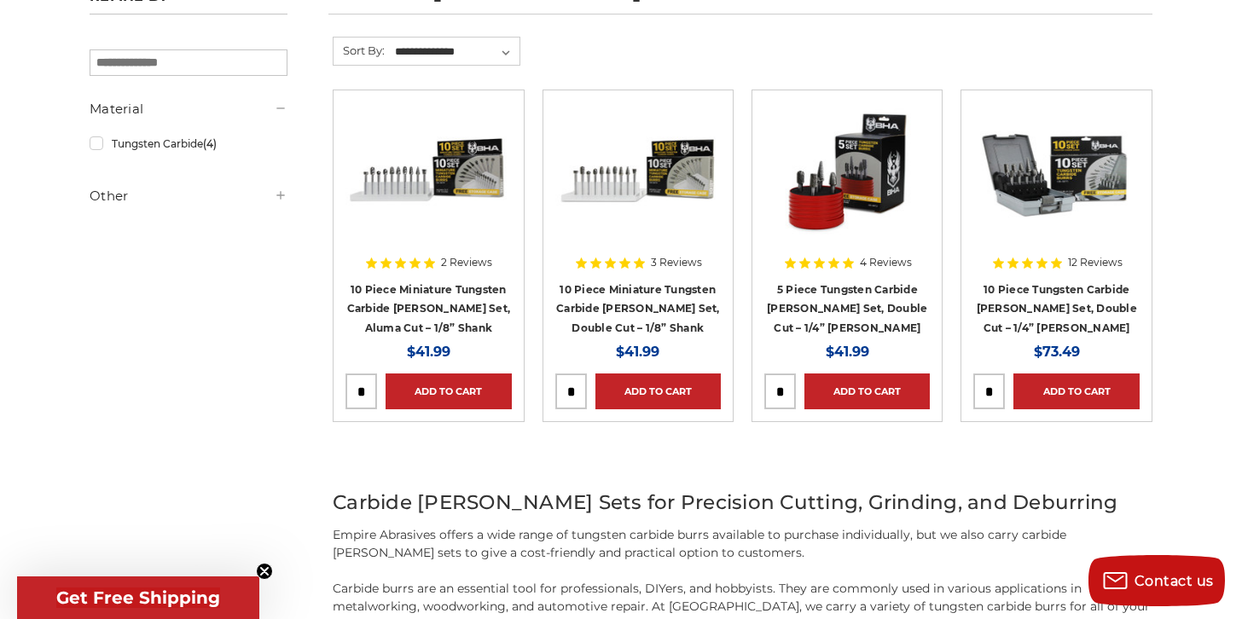
click at [834, 301] on div at bounding box center [846, 211] width 165 height 218
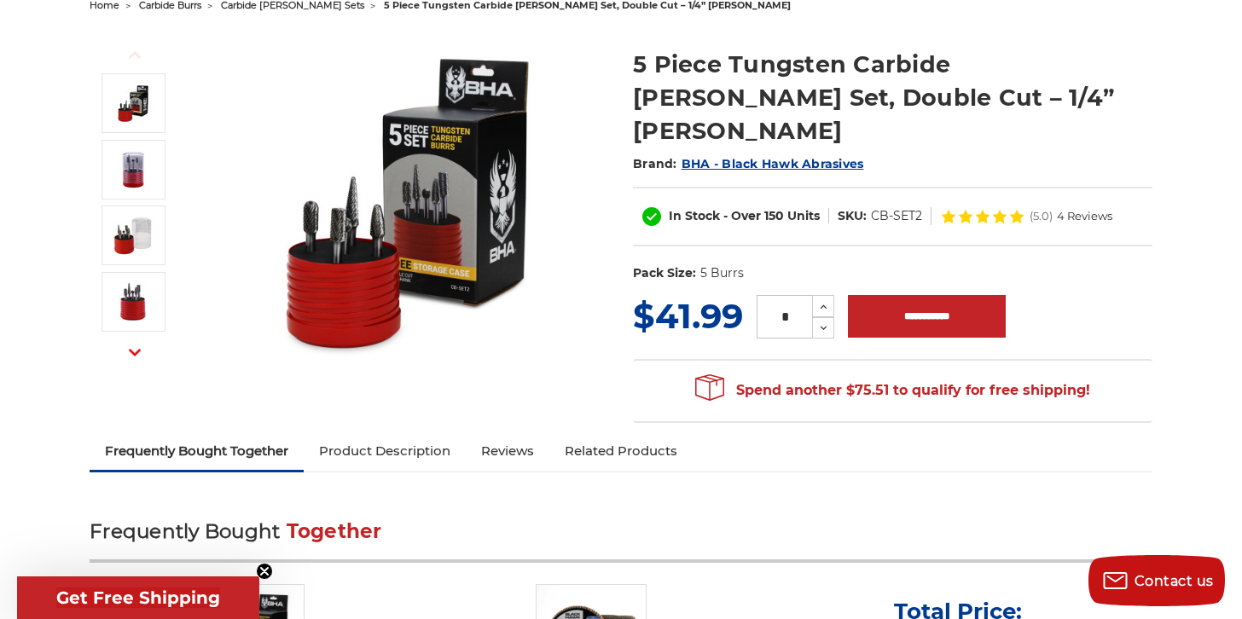
scroll to position [370, 0]
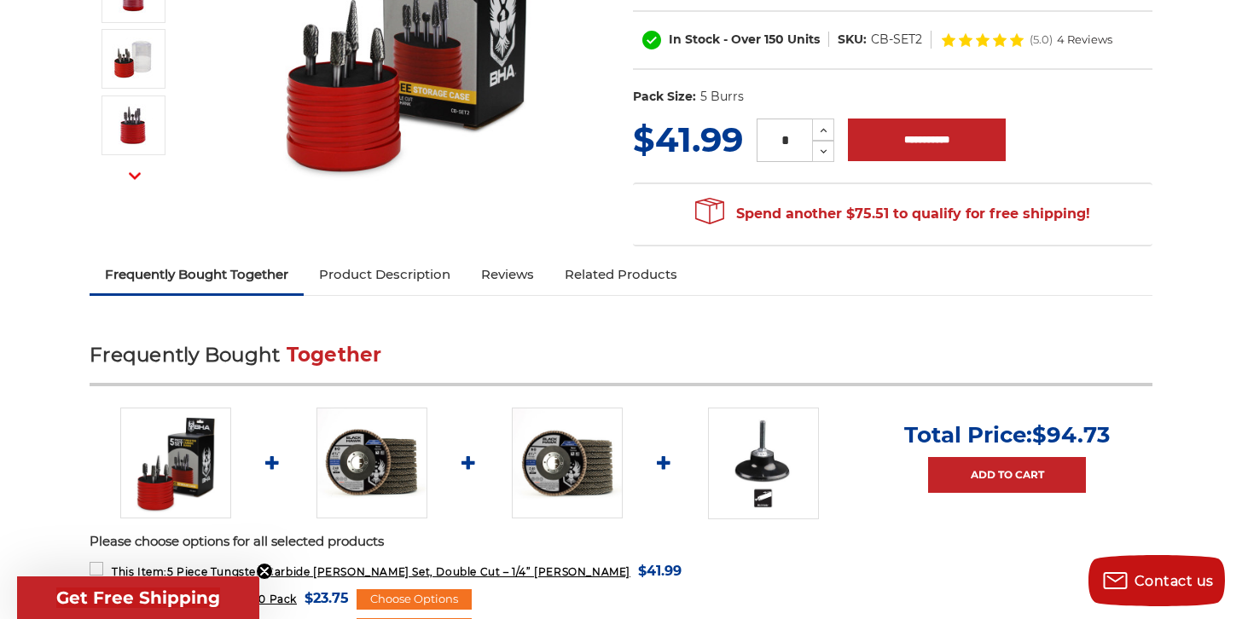
click at [366, 256] on link "Product Description" at bounding box center [385, 275] width 162 height 38
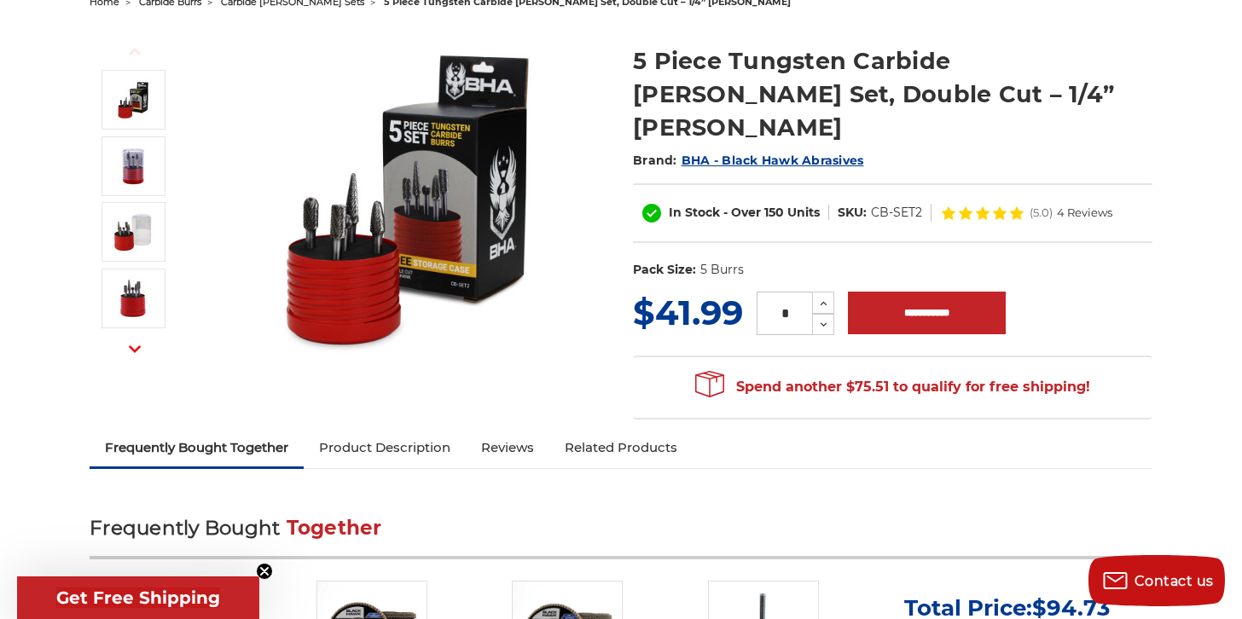
scroll to position [0, 0]
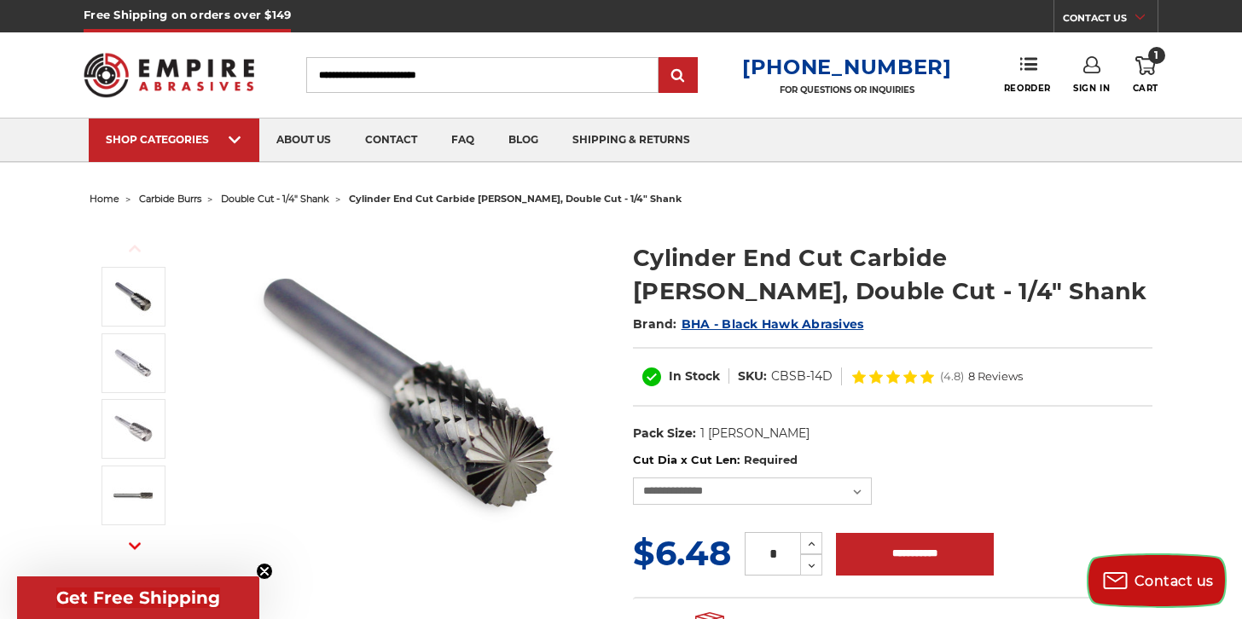
click at [1173, 574] on span "Contact us" at bounding box center [1173, 581] width 79 height 16
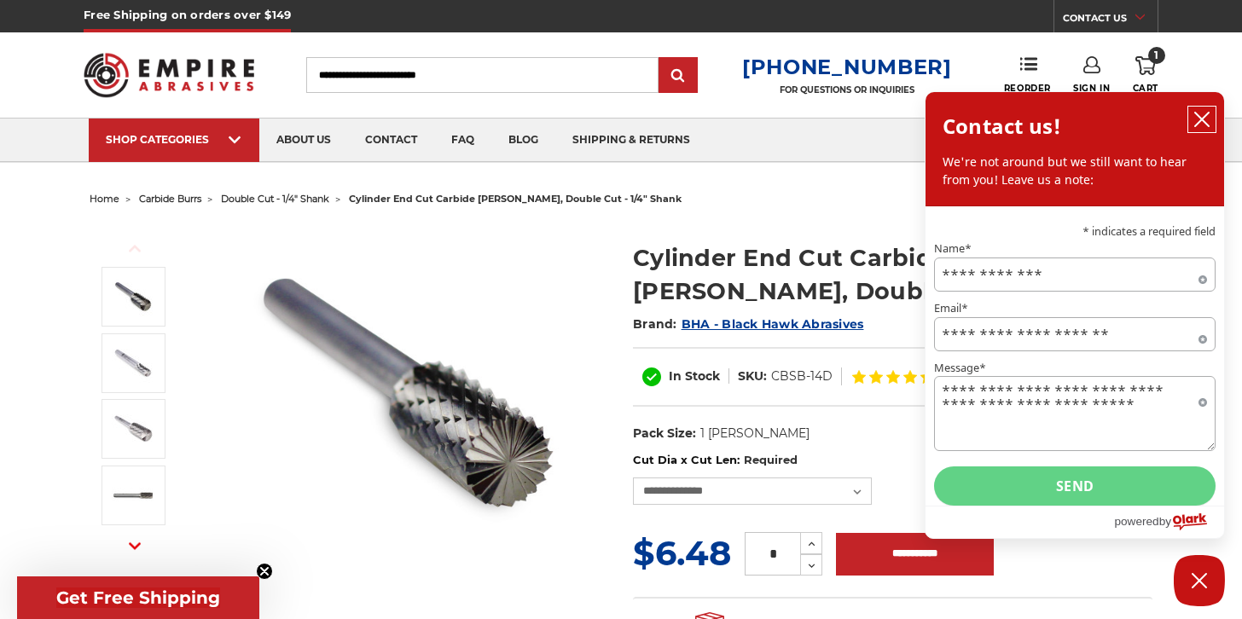
click at [1204, 122] on icon "close chatbox" at bounding box center [1201, 119] width 17 height 17
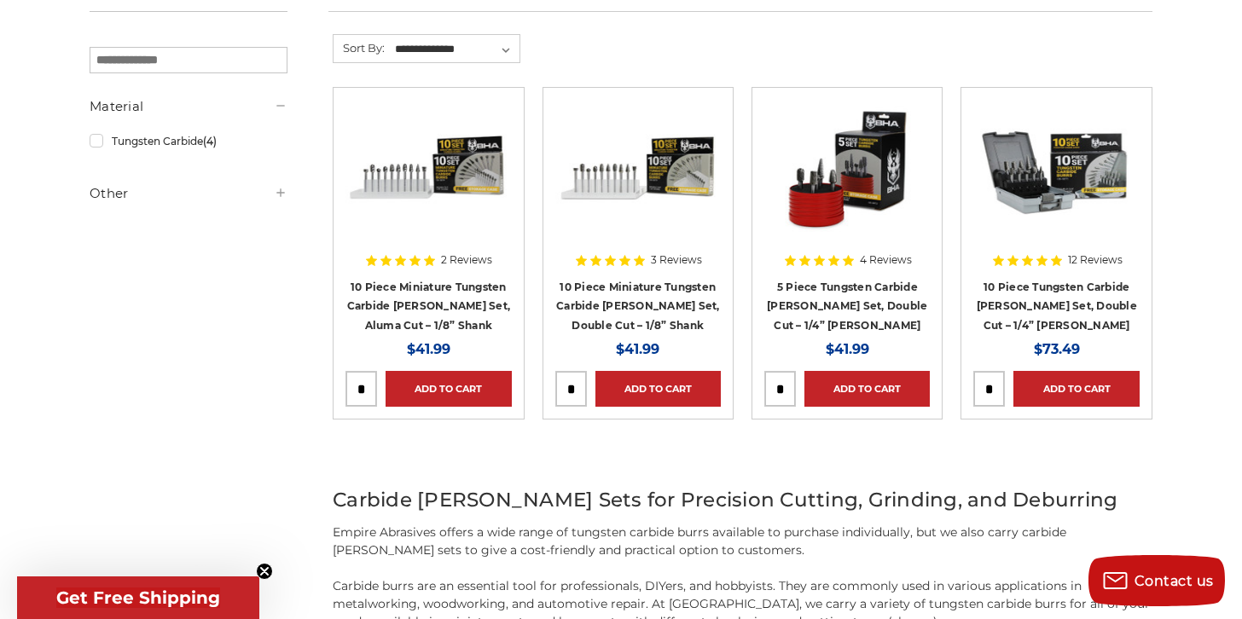
click at [1057, 258] on div at bounding box center [1055, 209] width 165 height 218
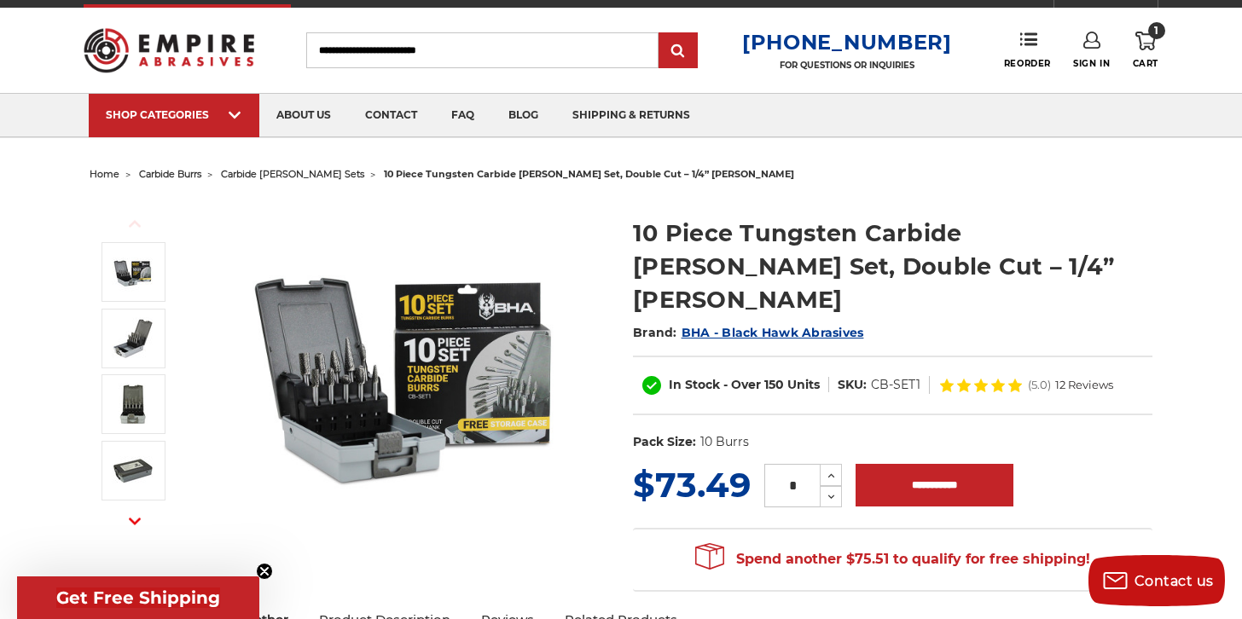
scroll to position [26, 0]
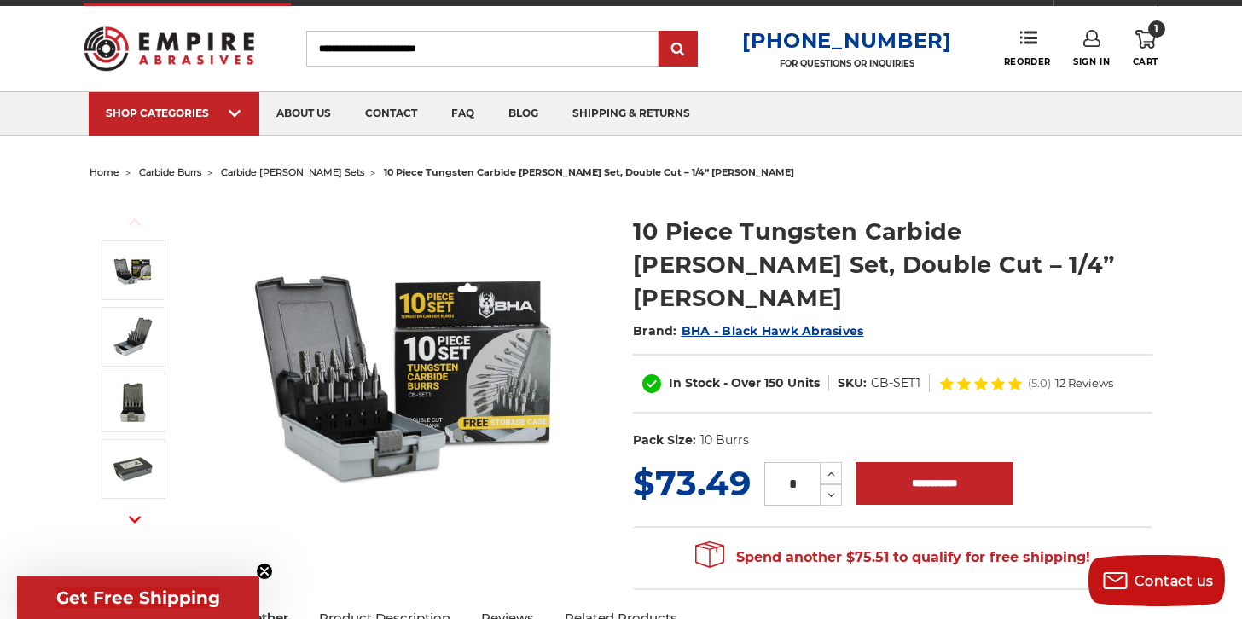
click at [977, 377] on icon at bounding box center [981, 384] width 14 height 14
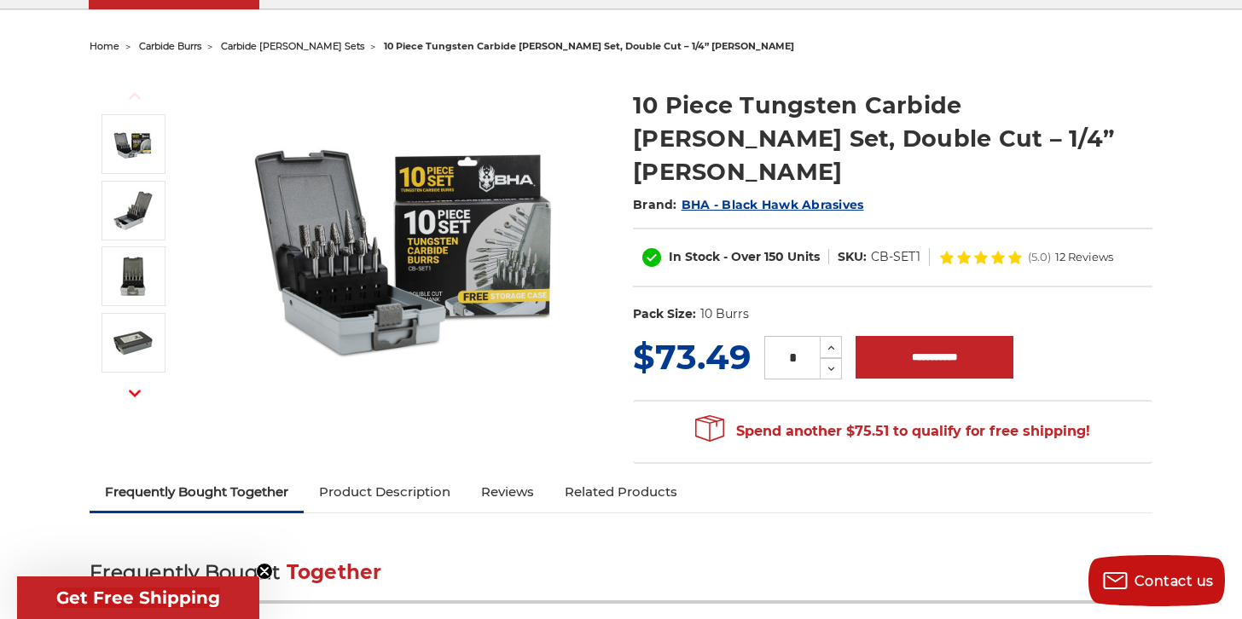
scroll to position [0, 0]
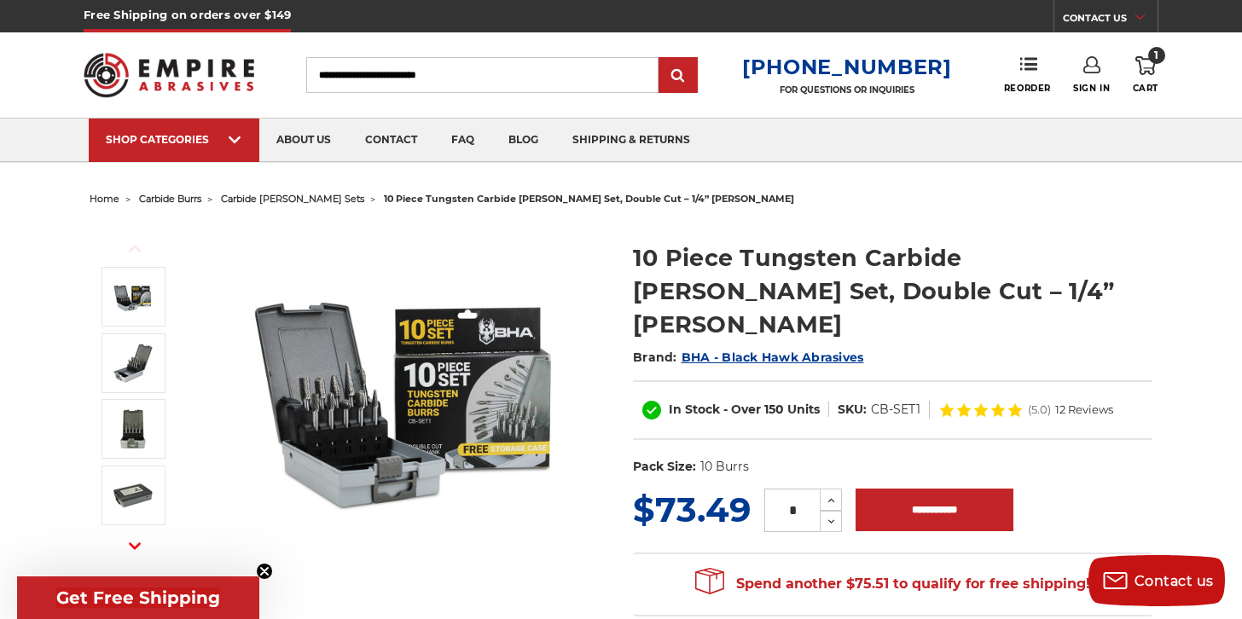
click at [1148, 64] on icon at bounding box center [1145, 65] width 20 height 19
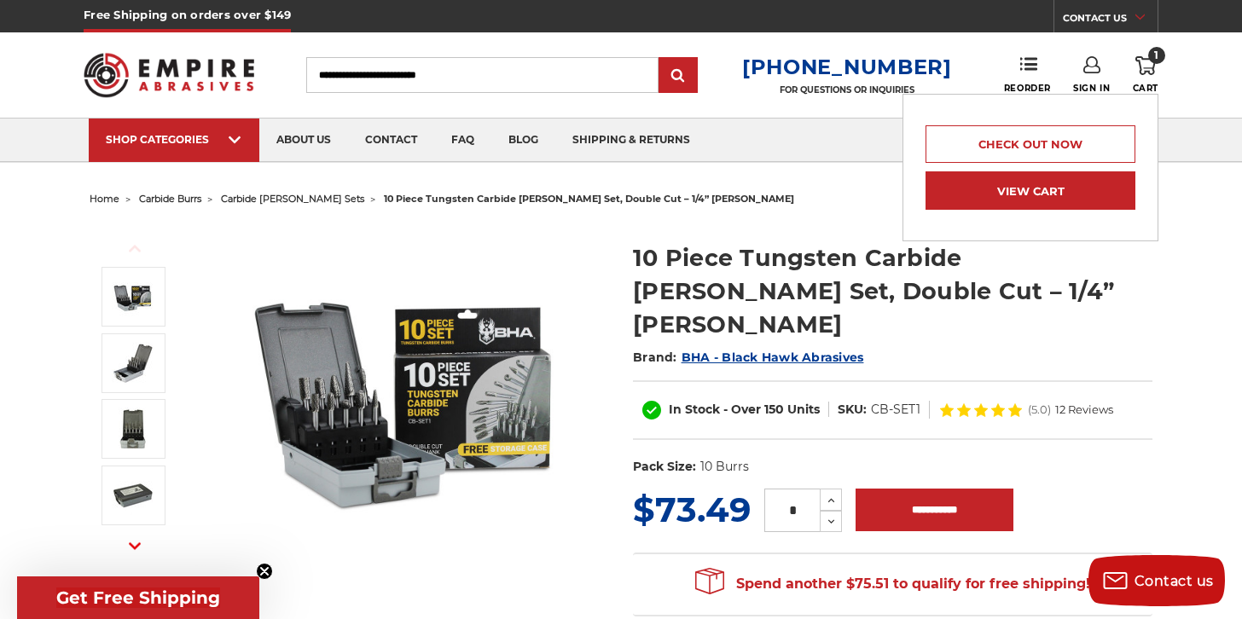
click at [1044, 191] on link "View Cart" at bounding box center [1030, 190] width 210 height 38
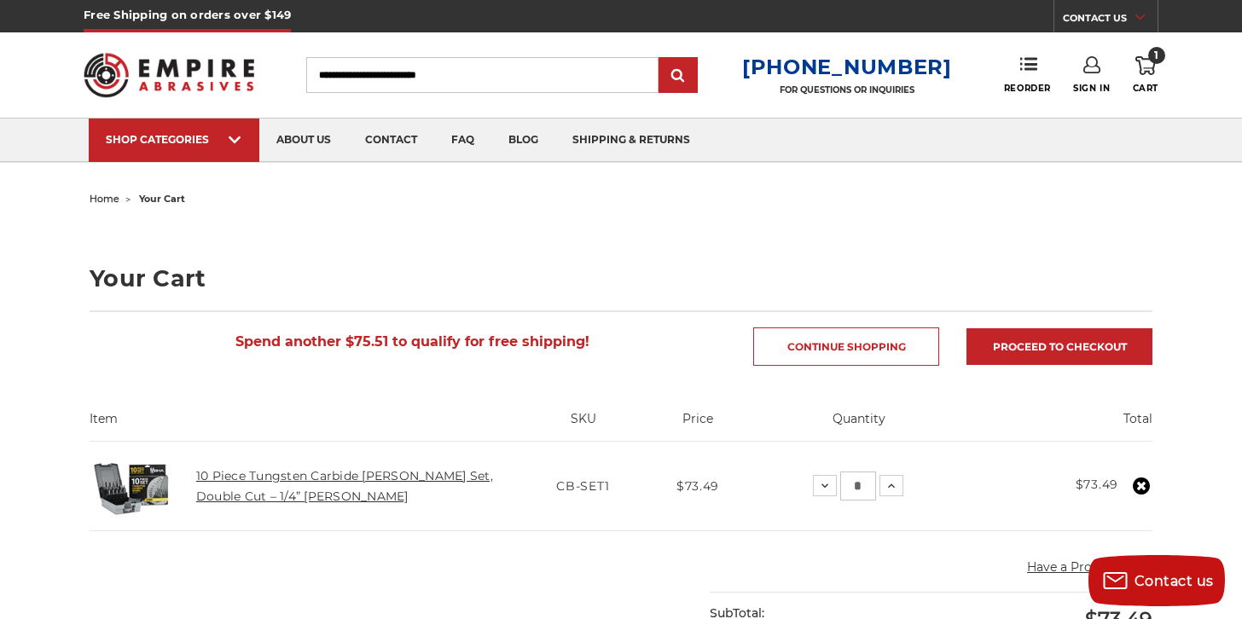
click at [250, 479] on link "10 Piece Tungsten Carbide [PERSON_NAME] Set, Double Cut – 1/4” [PERSON_NAME]" at bounding box center [344, 486] width 297 height 36
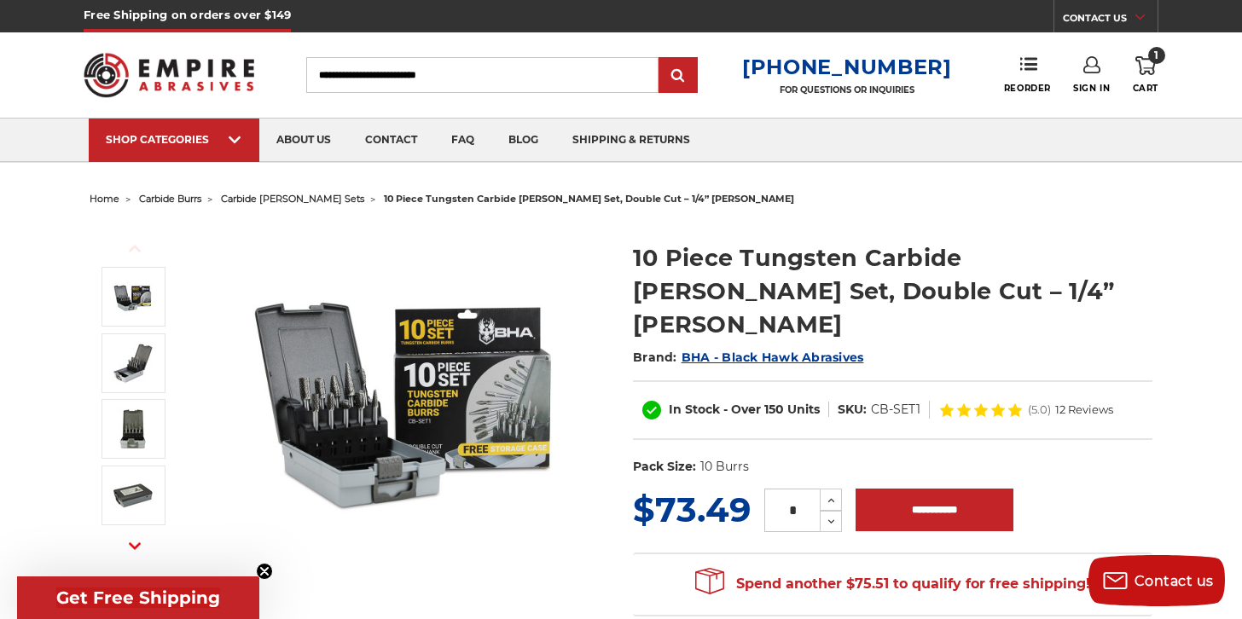
click at [324, 411] on img at bounding box center [406, 393] width 341 height 341
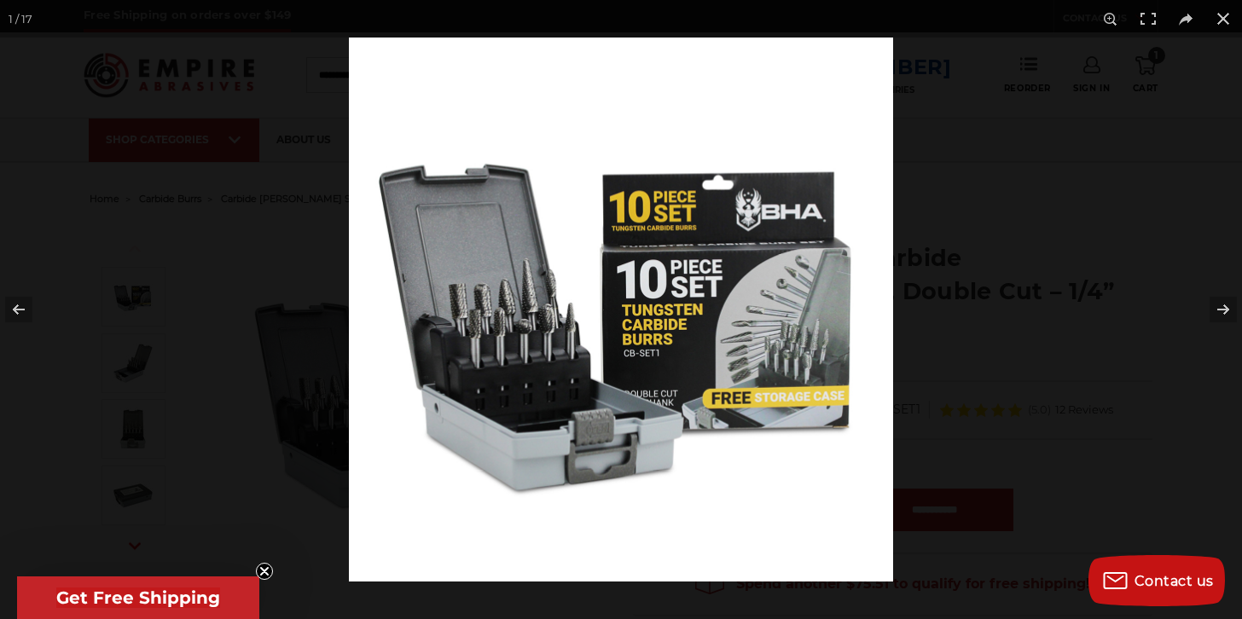
click at [558, 349] on img at bounding box center [621, 310] width 544 height 544
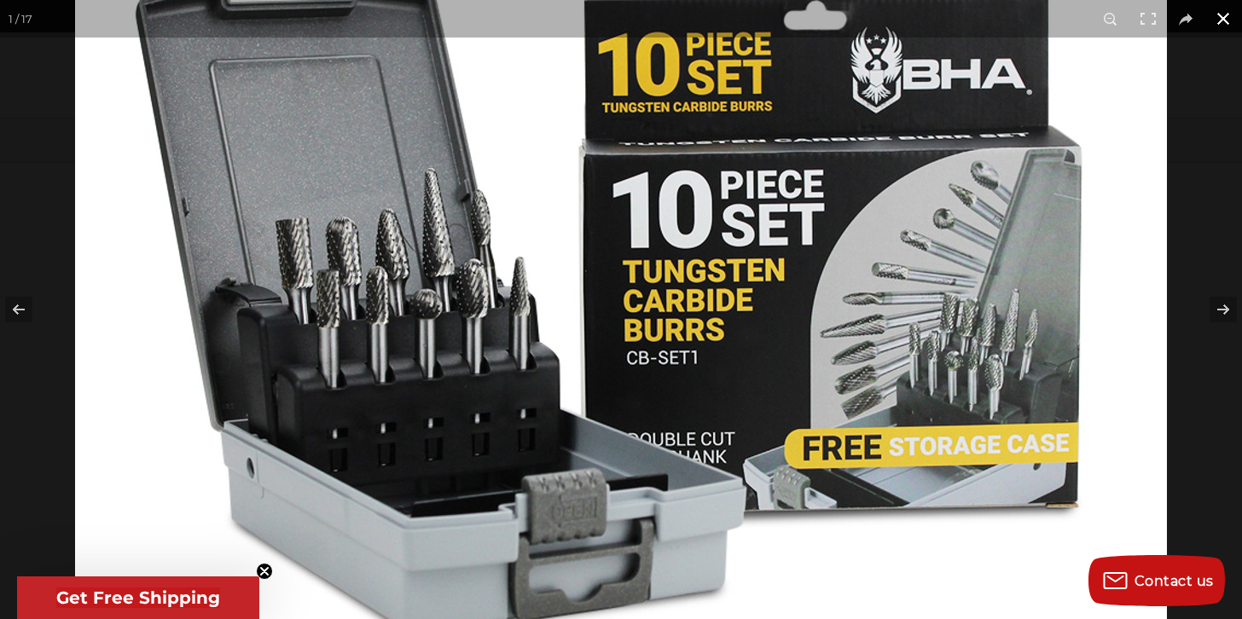
click at [1220, 18] on button at bounding box center [1223, 19] width 38 height 38
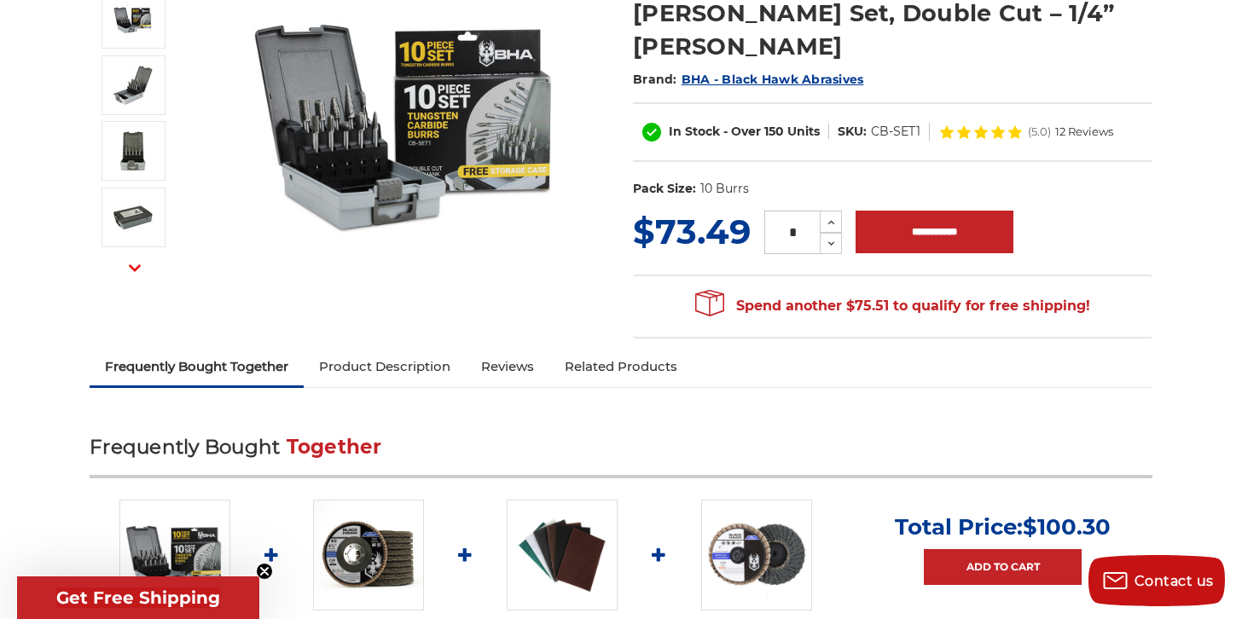
scroll to position [334, 0]
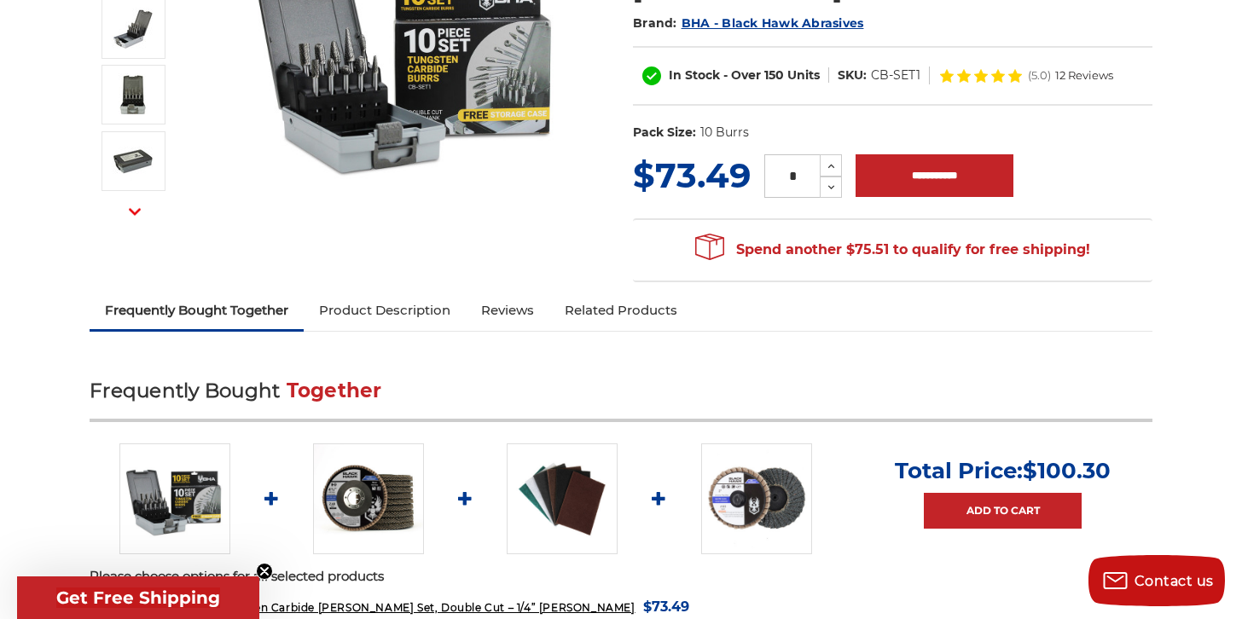
click at [368, 292] on link "Product Description" at bounding box center [385, 311] width 162 height 38
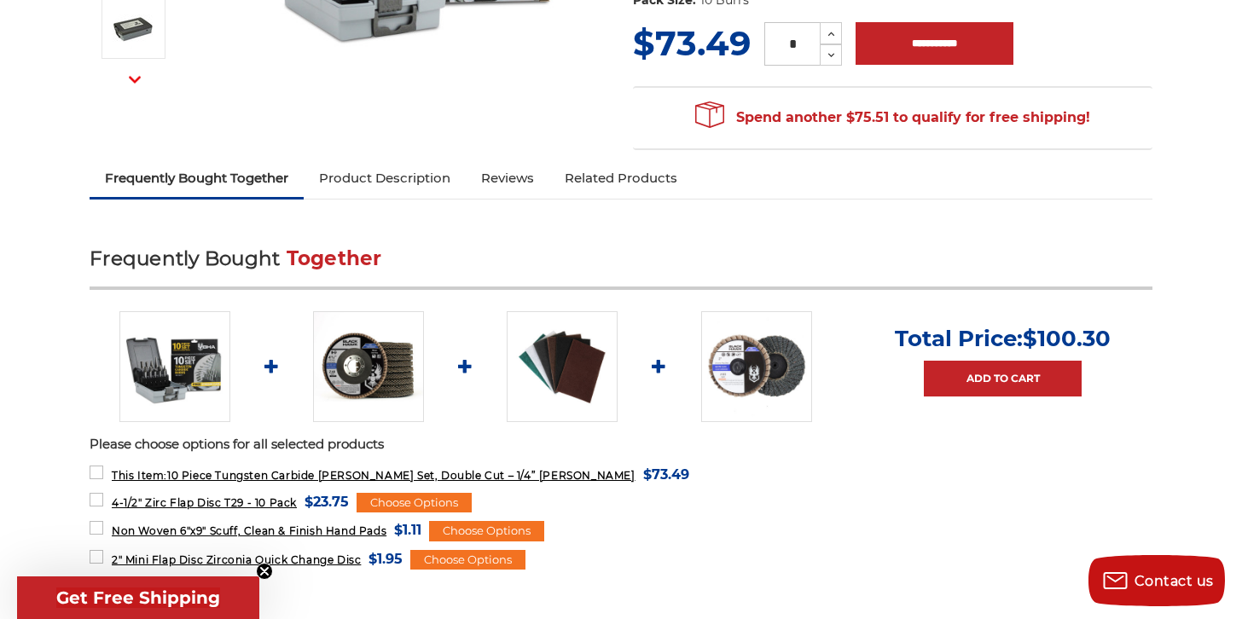
scroll to position [0, 0]
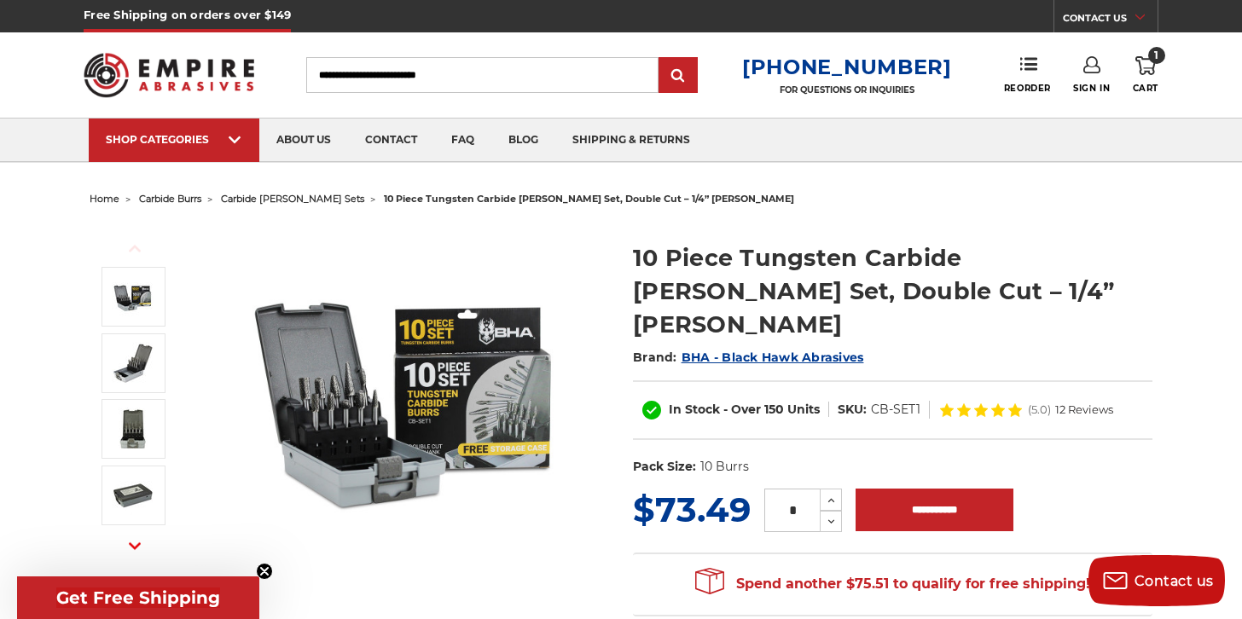
click at [355, 403] on img at bounding box center [406, 393] width 341 height 341
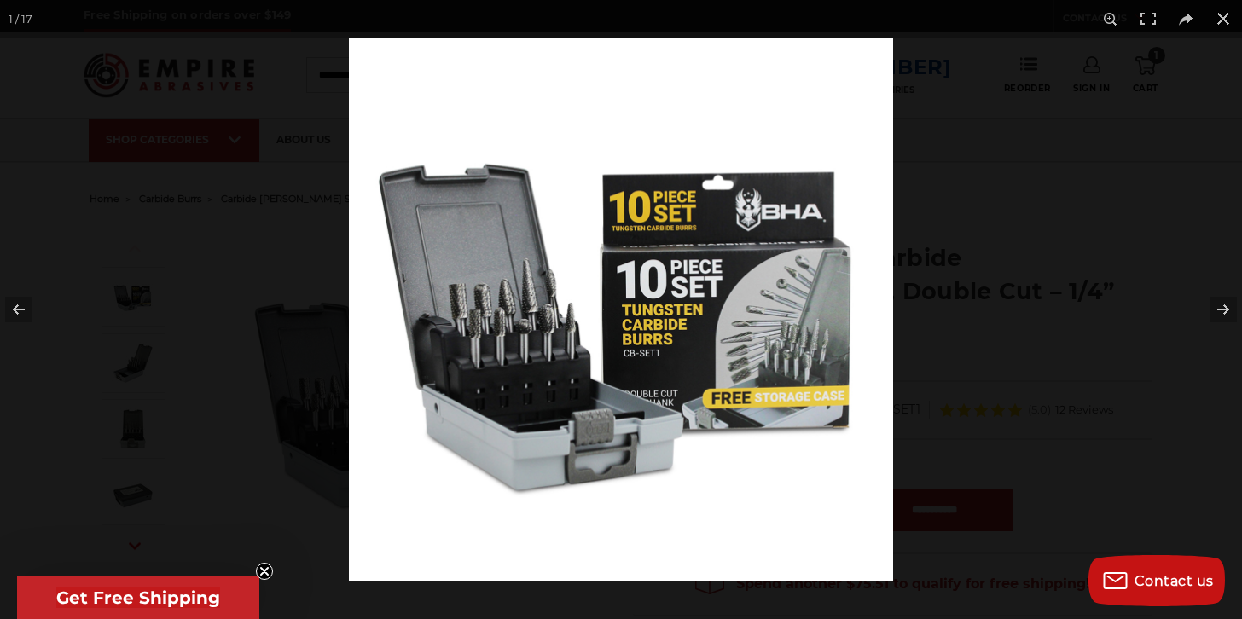
click at [517, 350] on img at bounding box center [621, 310] width 544 height 544
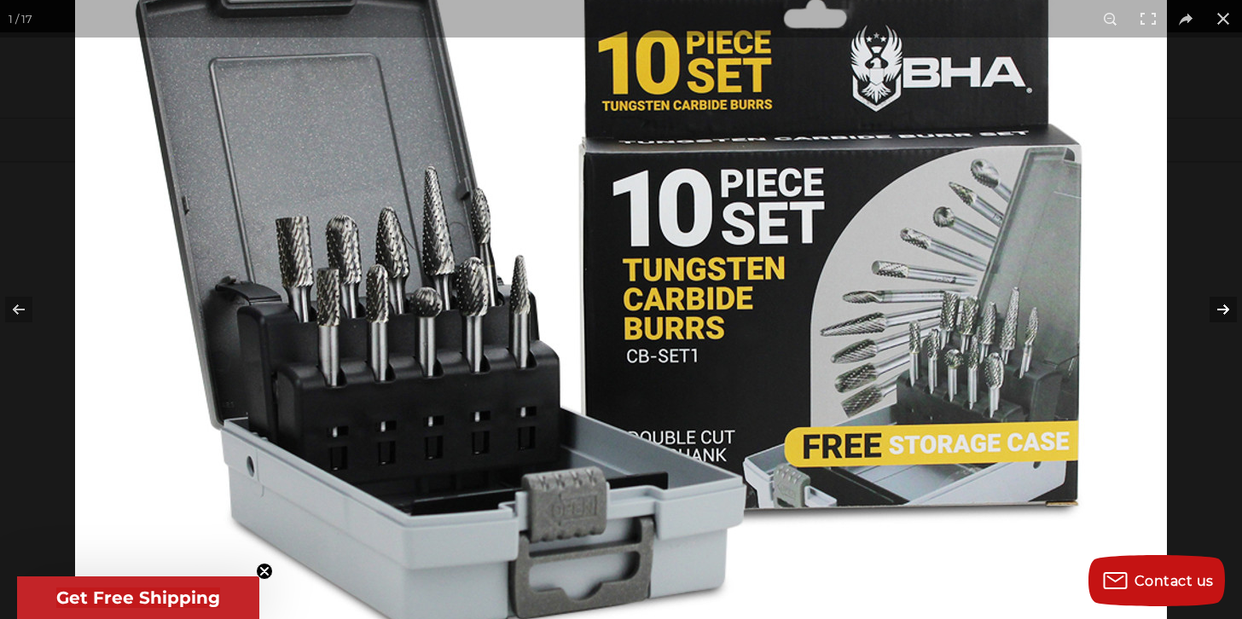
click at [1219, 305] on button at bounding box center [1212, 309] width 60 height 85
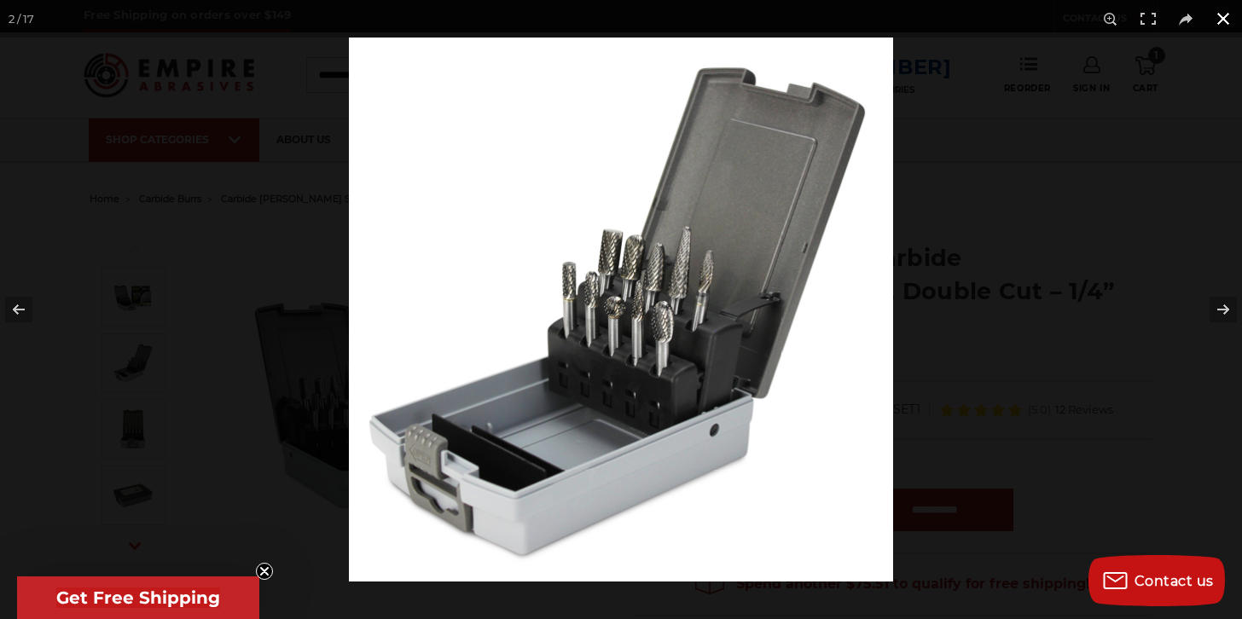
click at [1218, 16] on button at bounding box center [1223, 19] width 38 height 38
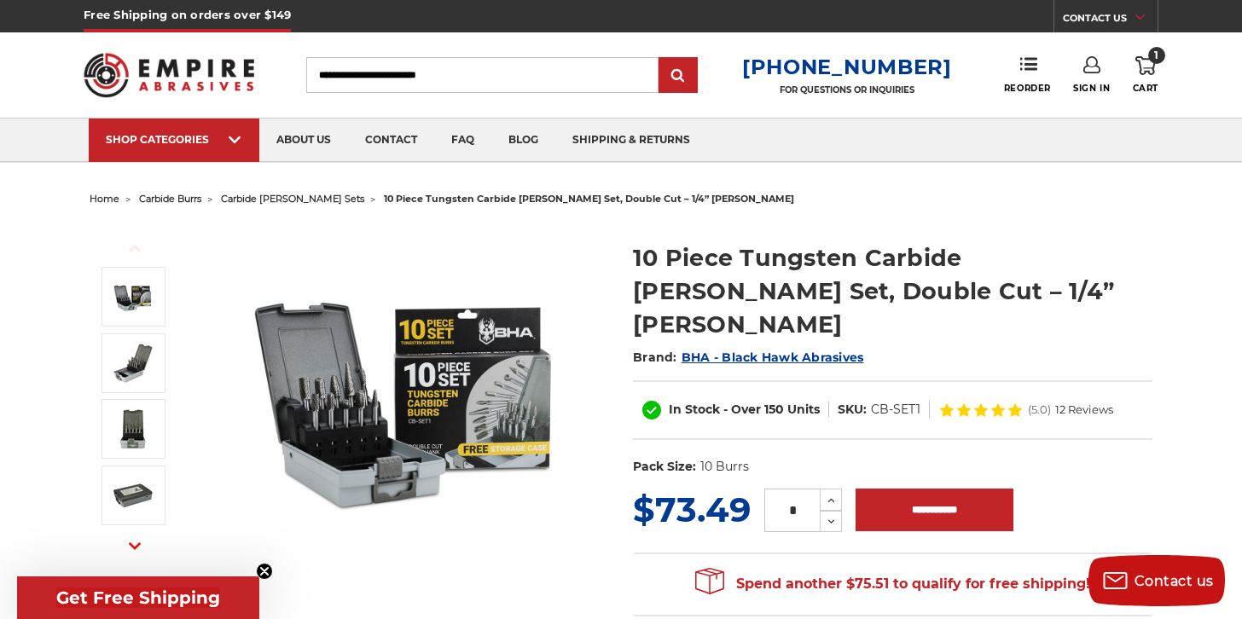
click at [1146, 67] on icon at bounding box center [1145, 65] width 20 height 19
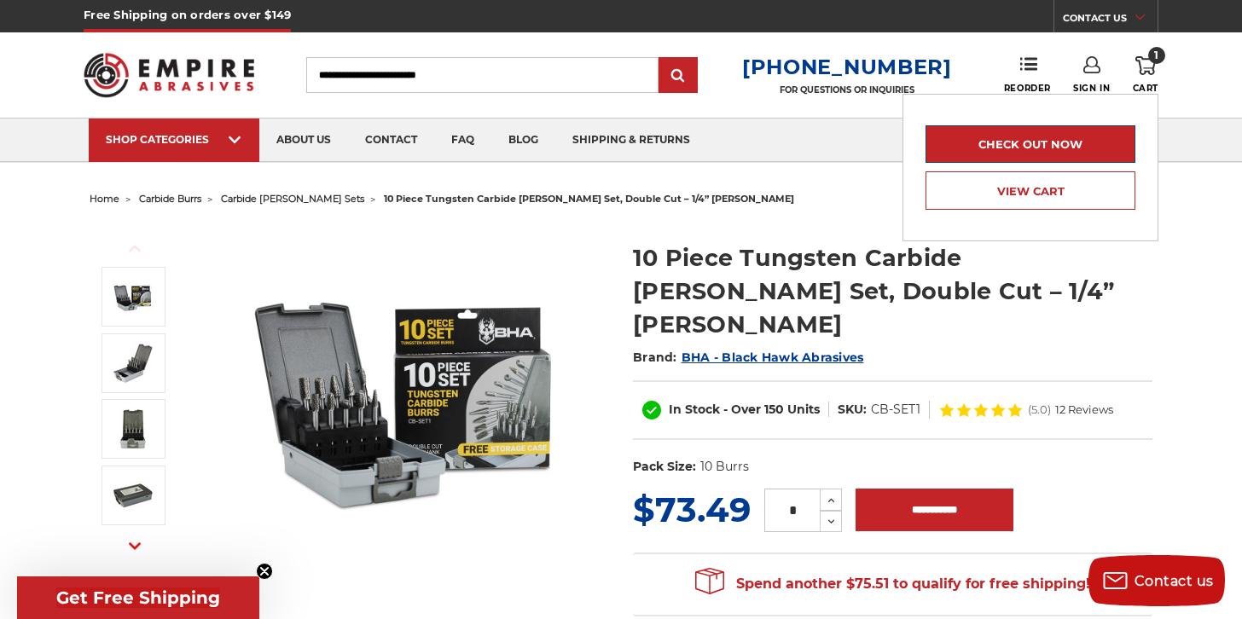
click at [1053, 142] on link "Check out now" at bounding box center [1030, 144] width 210 height 38
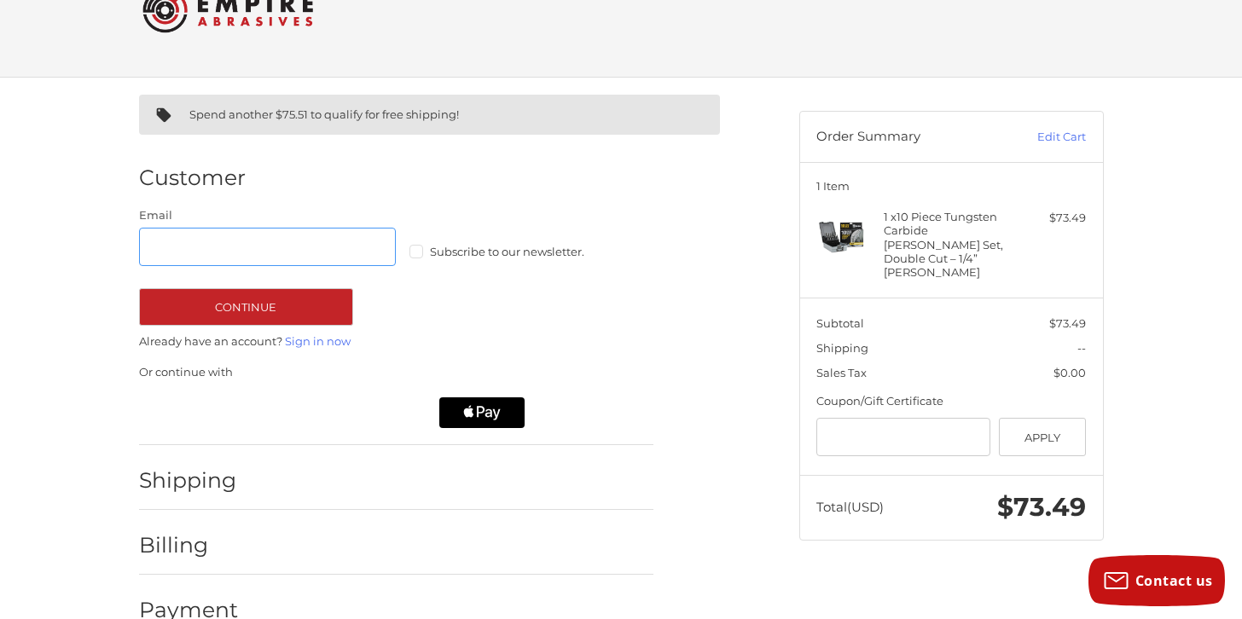
scroll to position [60, 0]
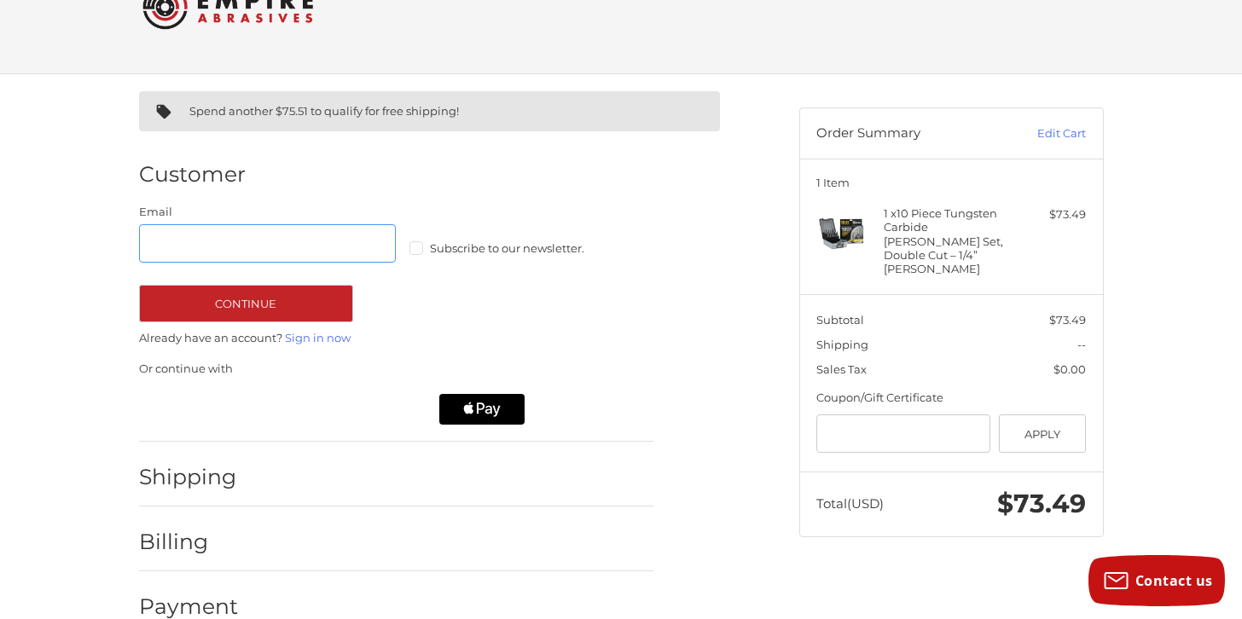
click at [232, 246] on input "Email" at bounding box center [268, 243] width 258 height 38
type input "**********"
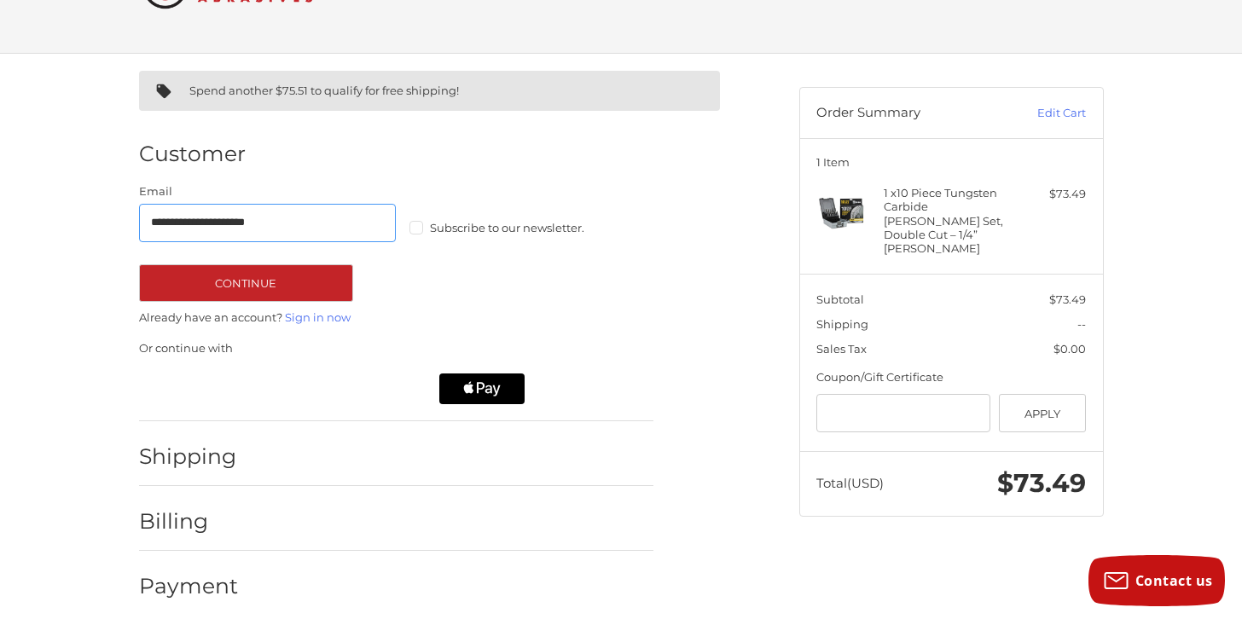
scroll to position [84, 0]
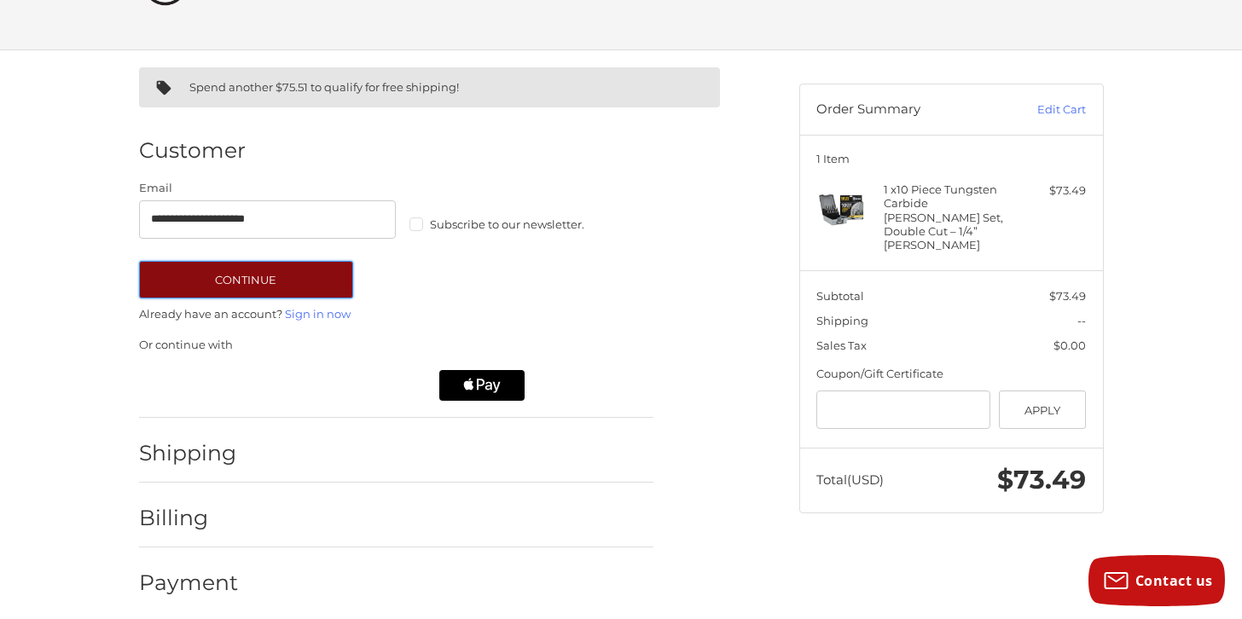
click at [278, 276] on button "Continue" at bounding box center [246, 280] width 214 height 38
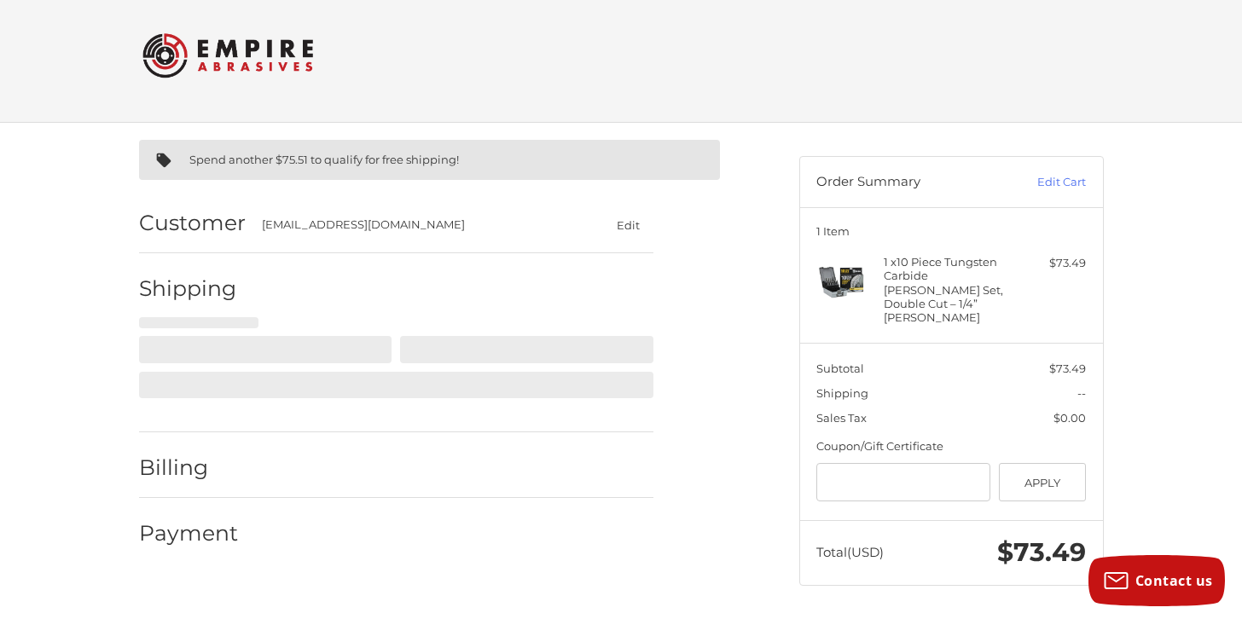
scroll to position [0, 0]
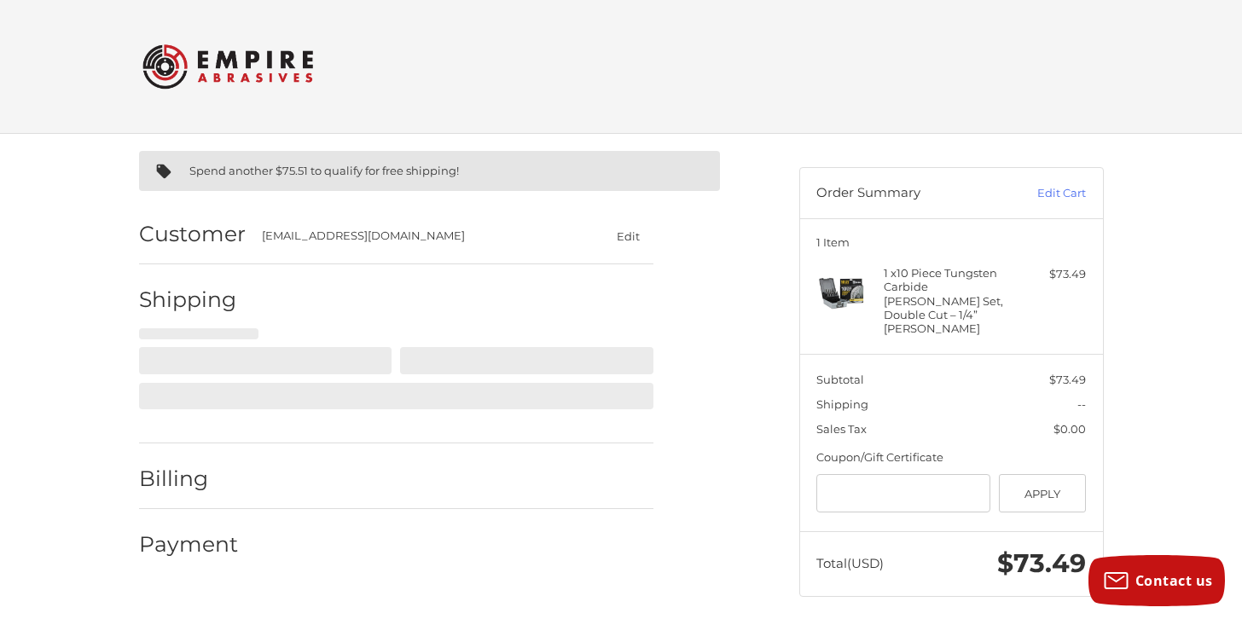
select select "**"
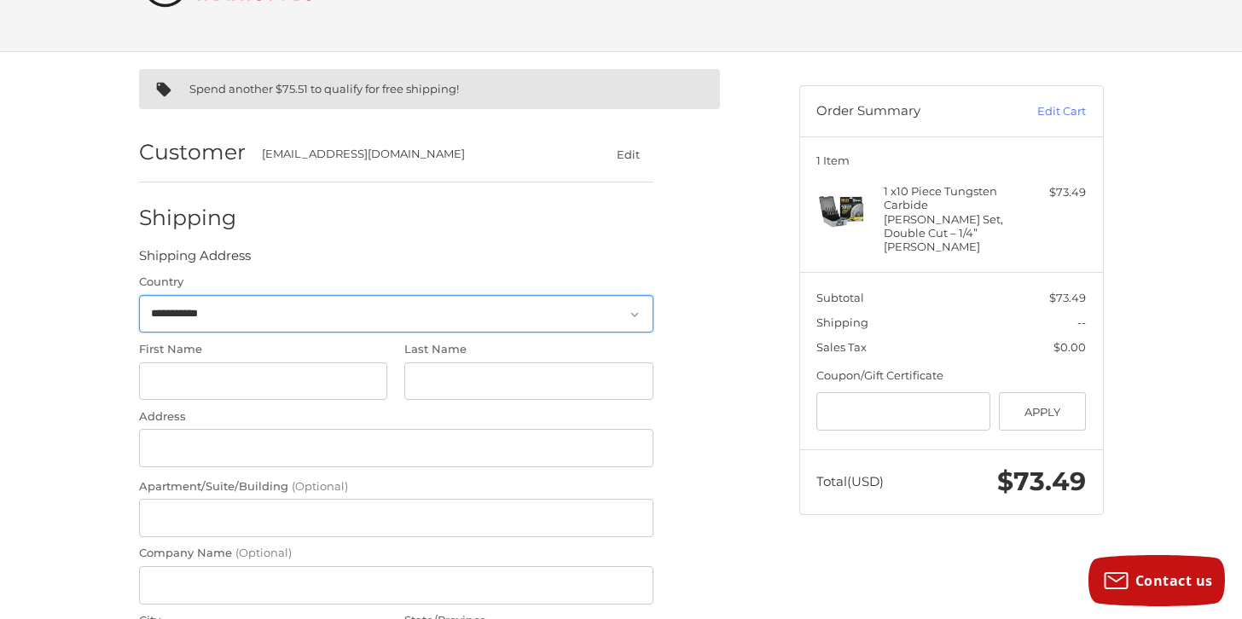
scroll to position [140, 0]
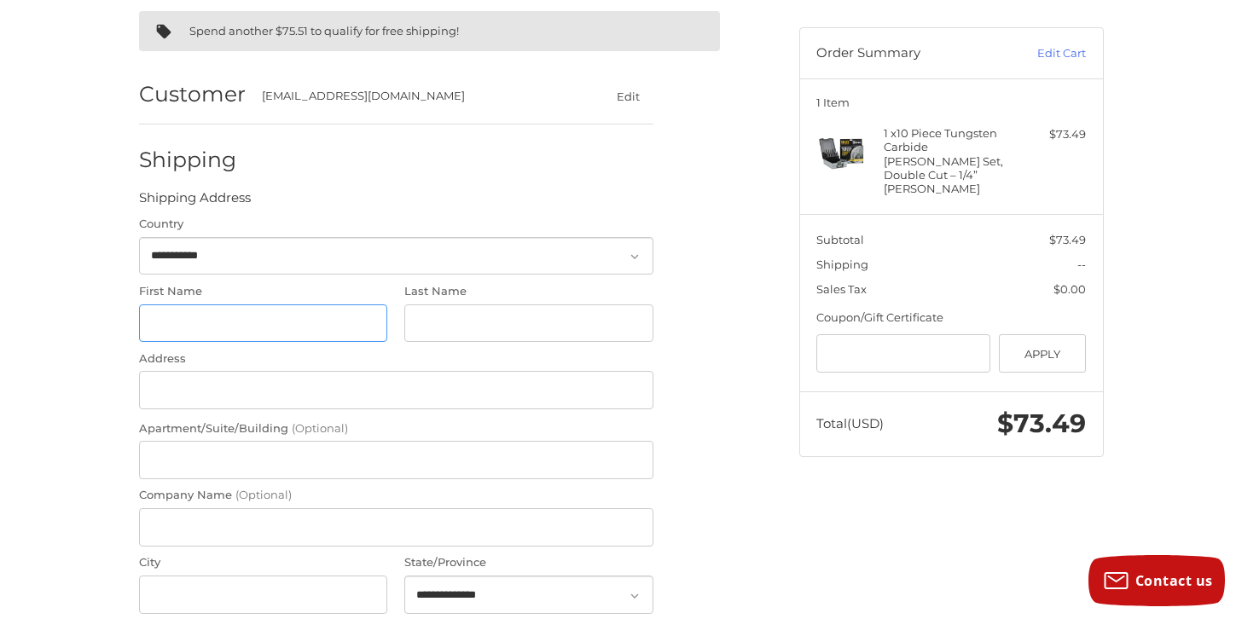
click at [265, 328] on input "First Name" at bounding box center [263, 324] width 249 height 38
type input "*******"
type input "*****"
type input "**********"
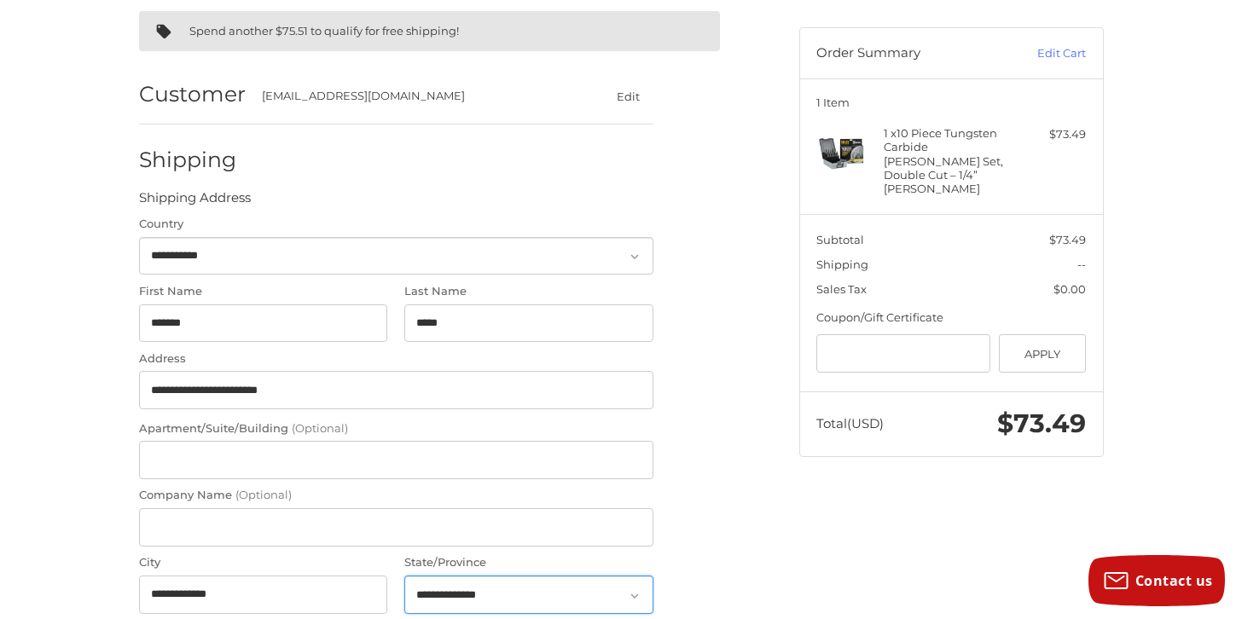
select select "**"
type input "*****"
type input "**********"
drag, startPoint x: 297, startPoint y: 392, endPoint x: 252, endPoint y: 389, distance: 45.3
click at [252, 389] on input "**********" at bounding box center [396, 390] width 514 height 38
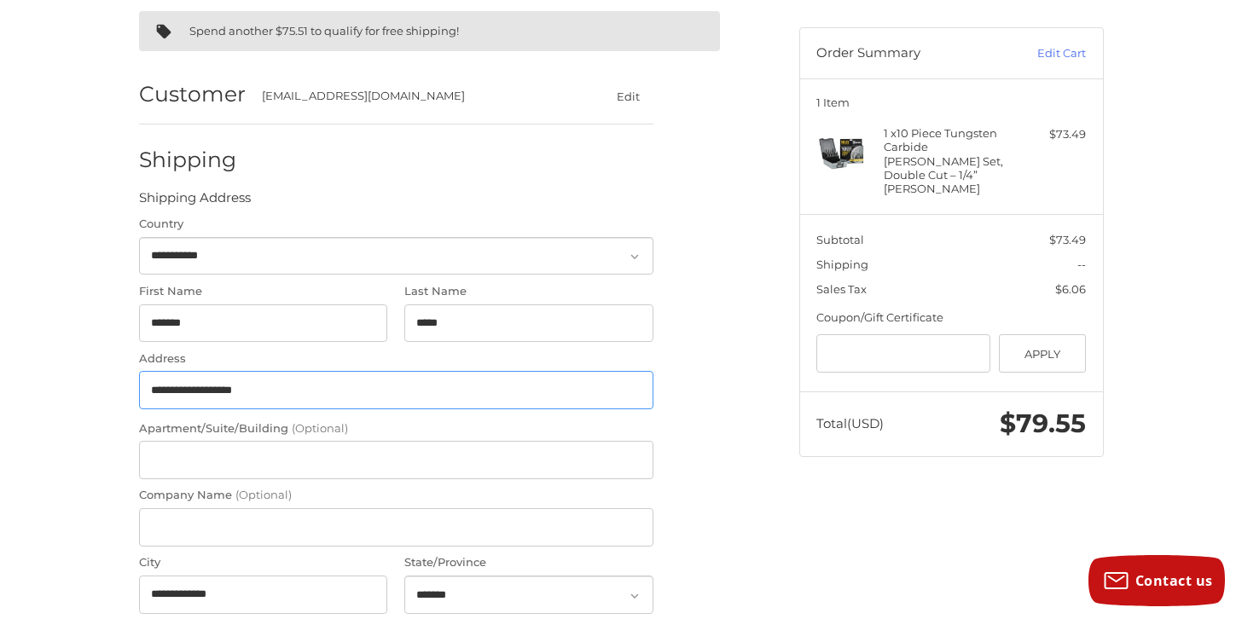
type input "**********"
click at [241, 468] on input "Apartment/Suite/Building (Optional)" at bounding box center [396, 460] width 514 height 38
paste input "******"
type input "******"
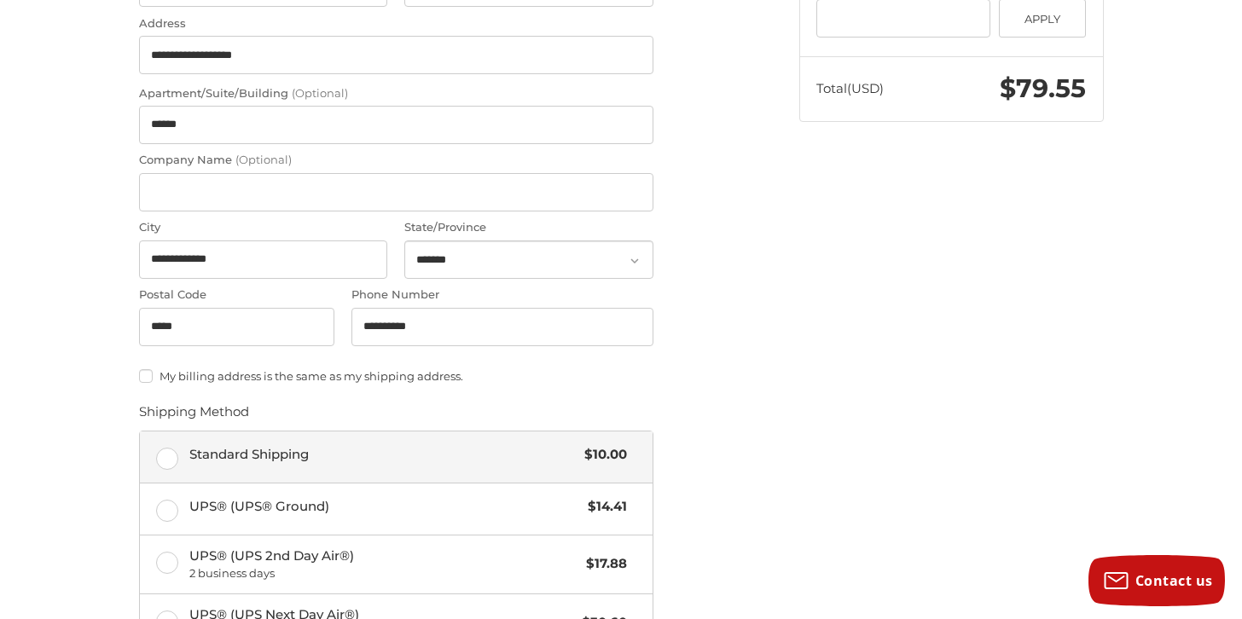
scroll to position [480, 0]
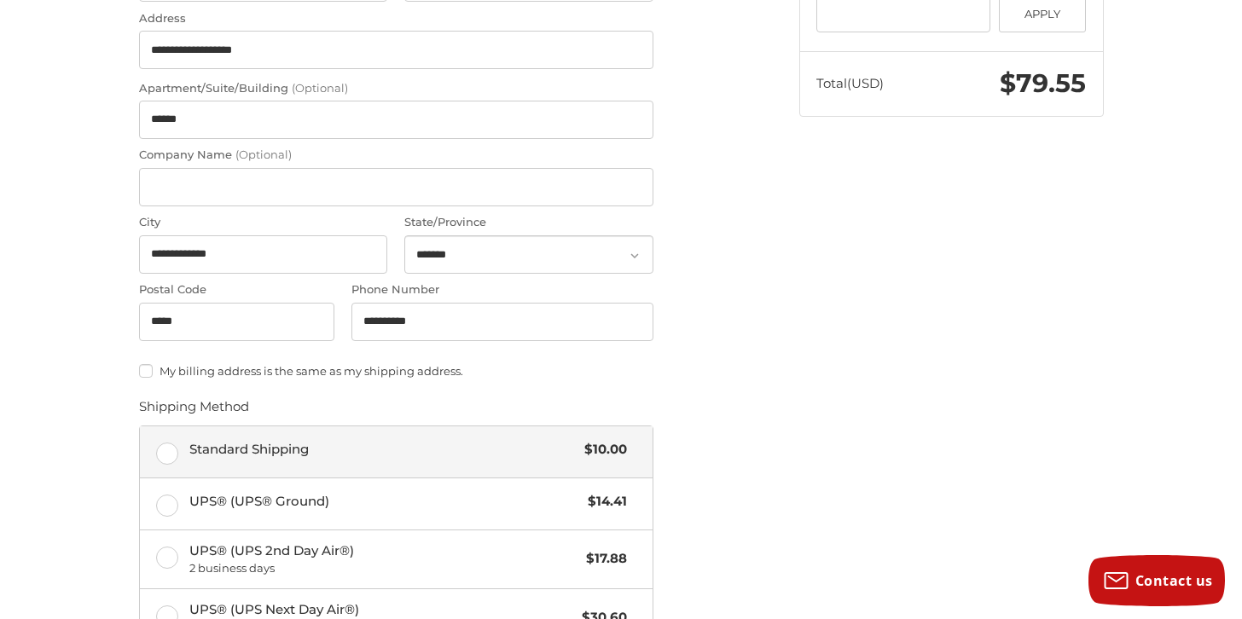
click at [171, 452] on label "Standard Shipping $10.00" at bounding box center [396, 451] width 513 height 51
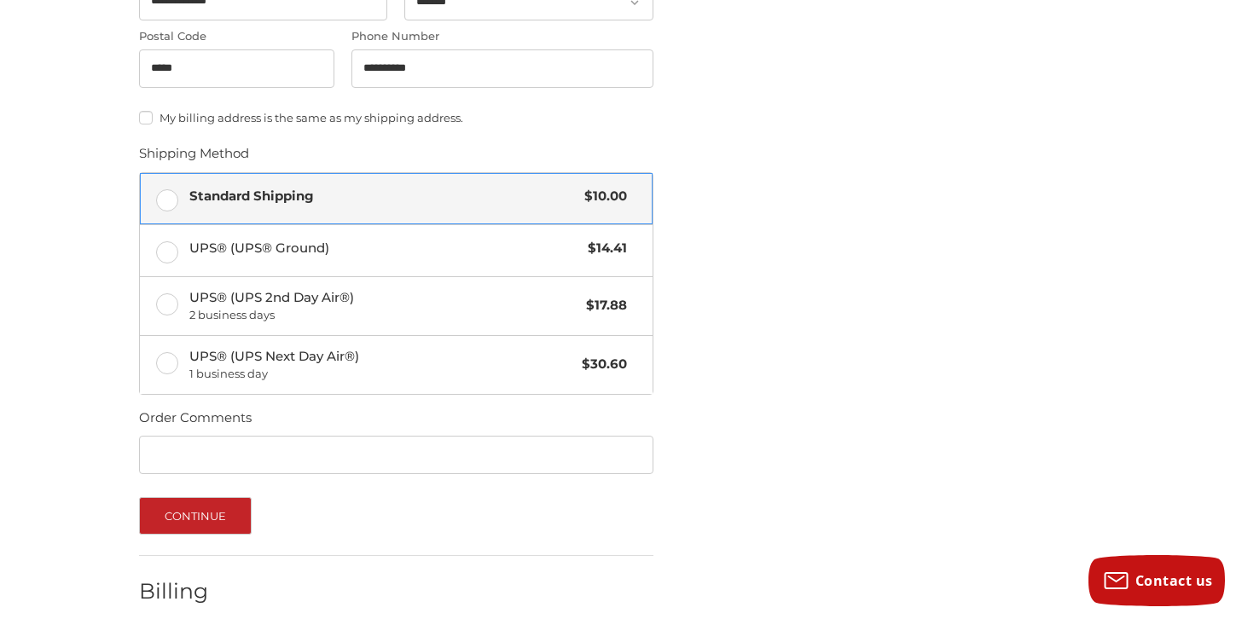
scroll to position [817, 0]
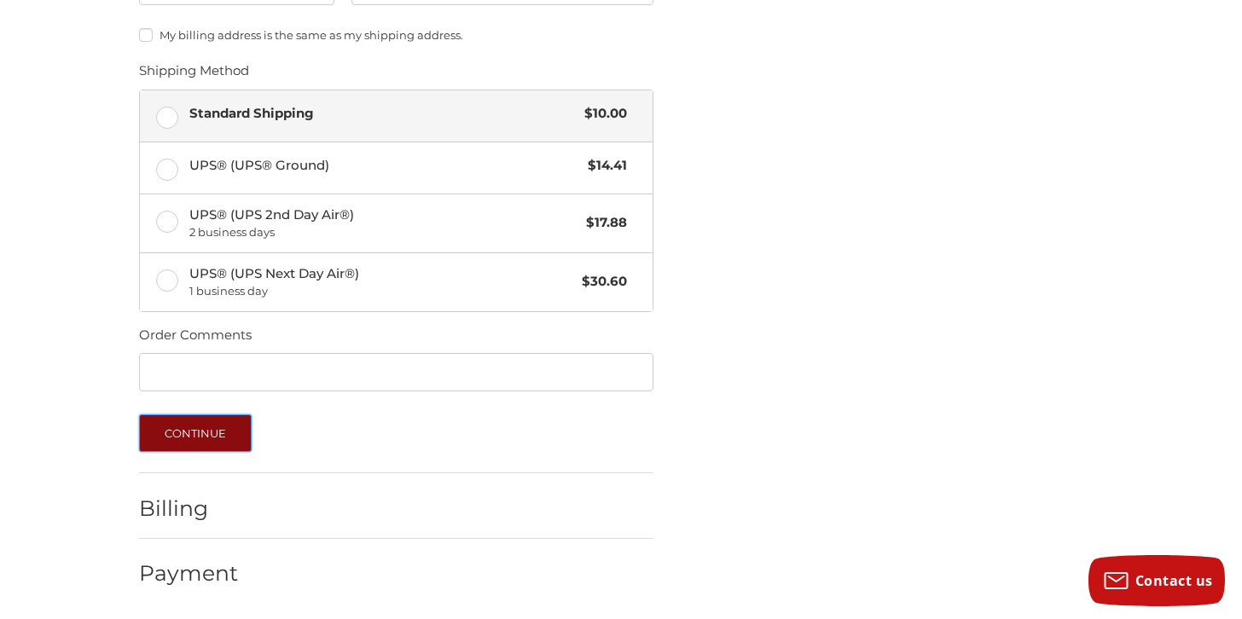
click at [223, 429] on button "Continue" at bounding box center [195, 434] width 113 height 38
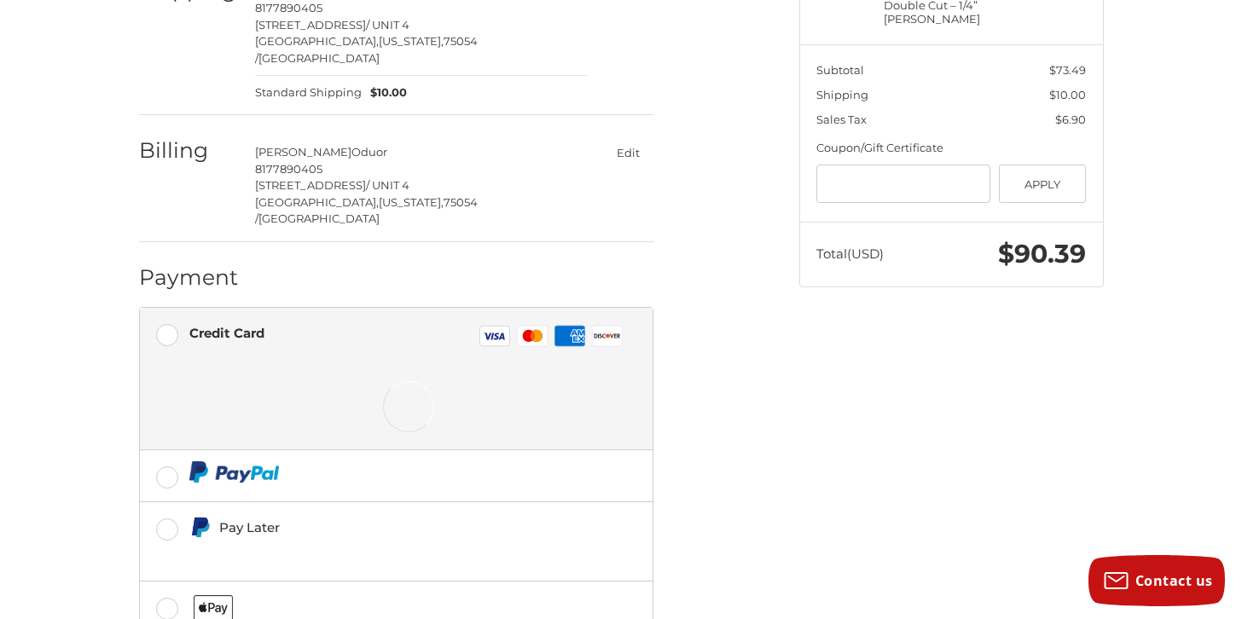
scroll to position [350, 0]
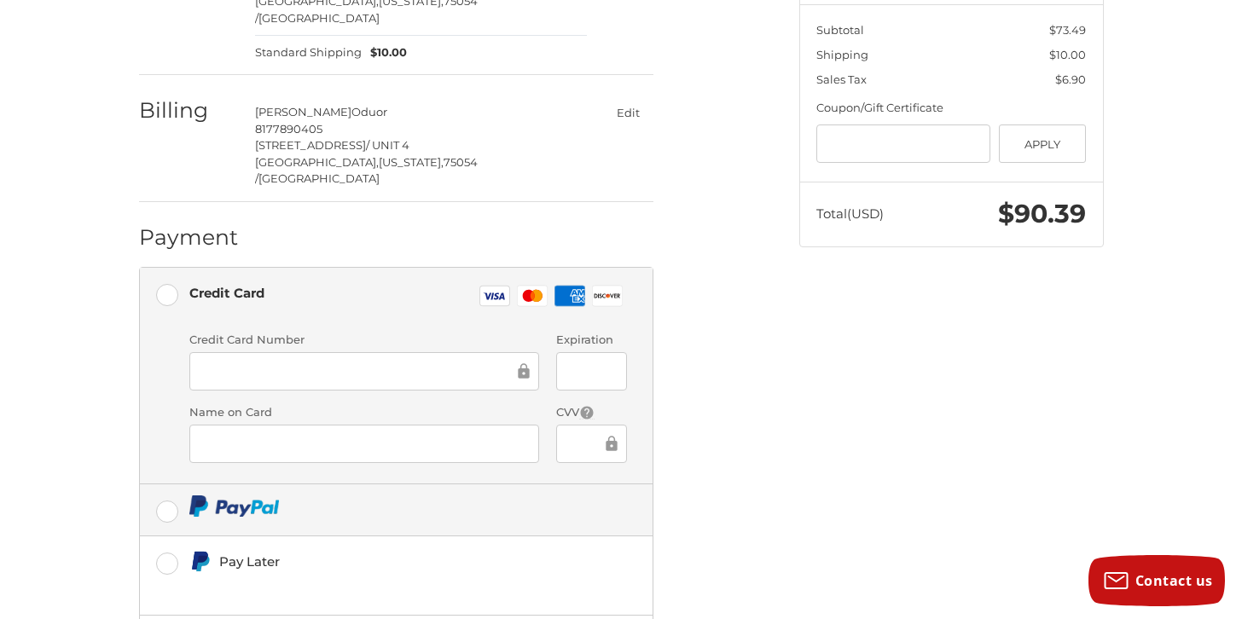
click at [171, 484] on label at bounding box center [396, 509] width 513 height 51
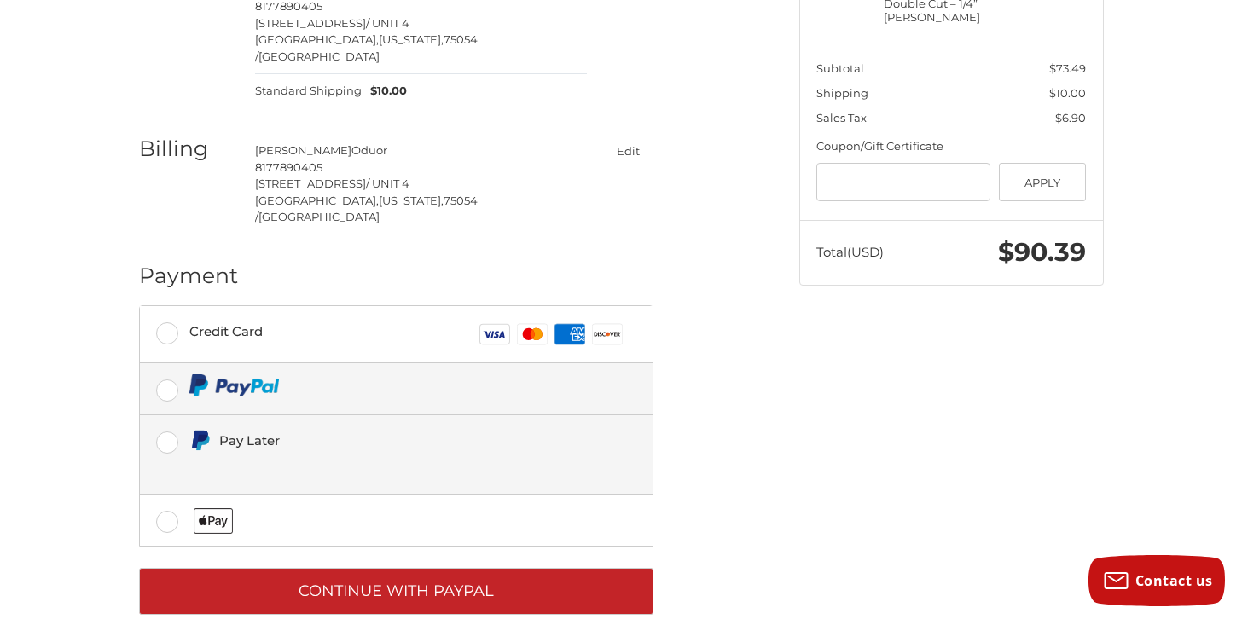
scroll to position [310, 0]
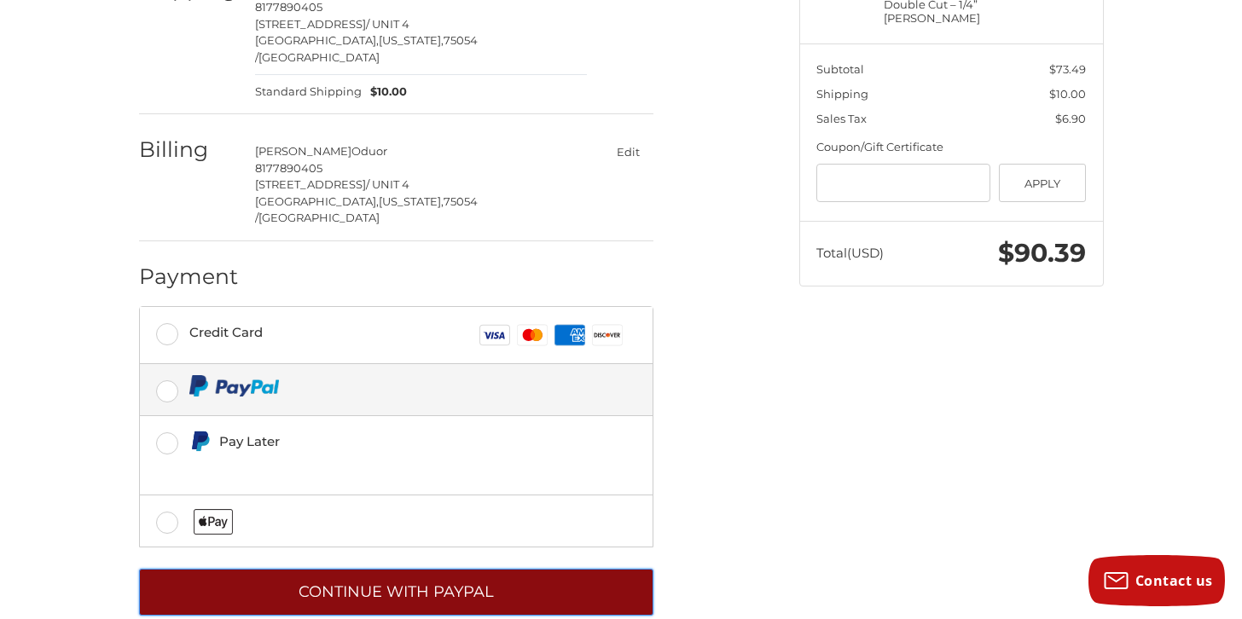
click at [420, 569] on button "Continue with PayPal" at bounding box center [396, 592] width 514 height 47
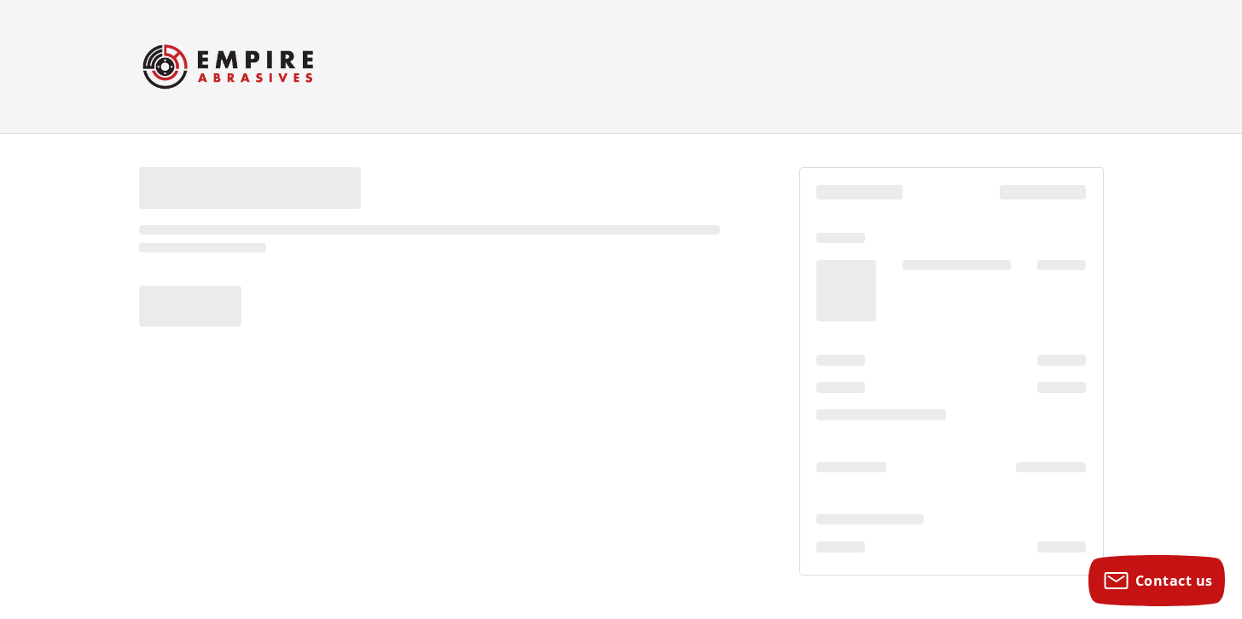
scroll to position [0, 0]
